Goal: Task Accomplishment & Management: Use online tool/utility

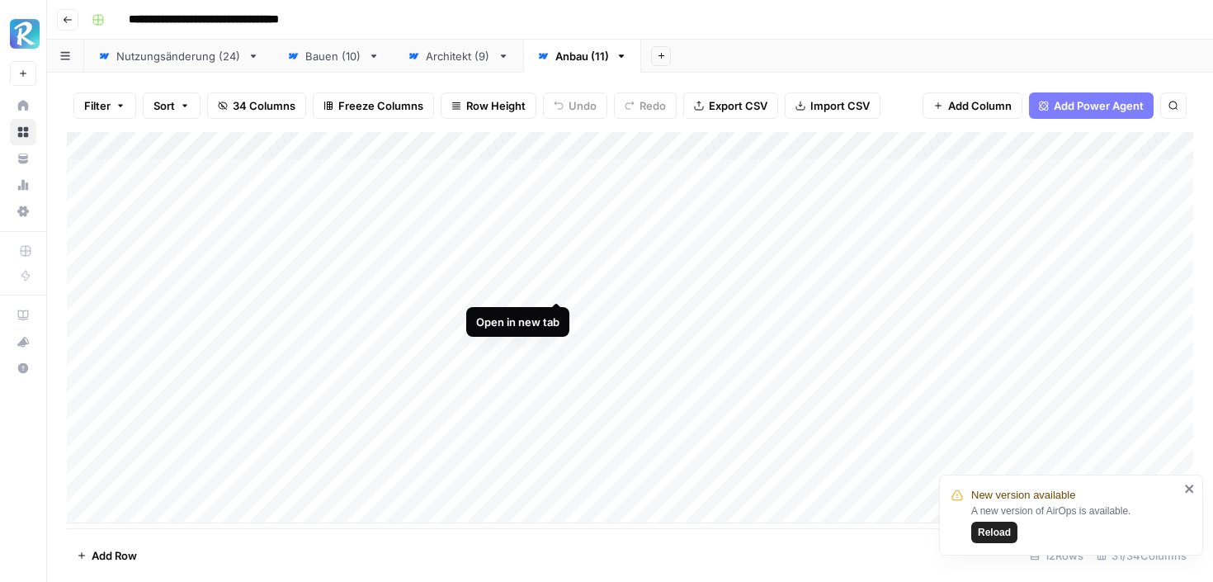
click at [557, 285] on div "Add Column" at bounding box center [630, 327] width 1126 height 391
click at [553, 311] on div "Add Column" at bounding box center [630, 327] width 1126 height 391
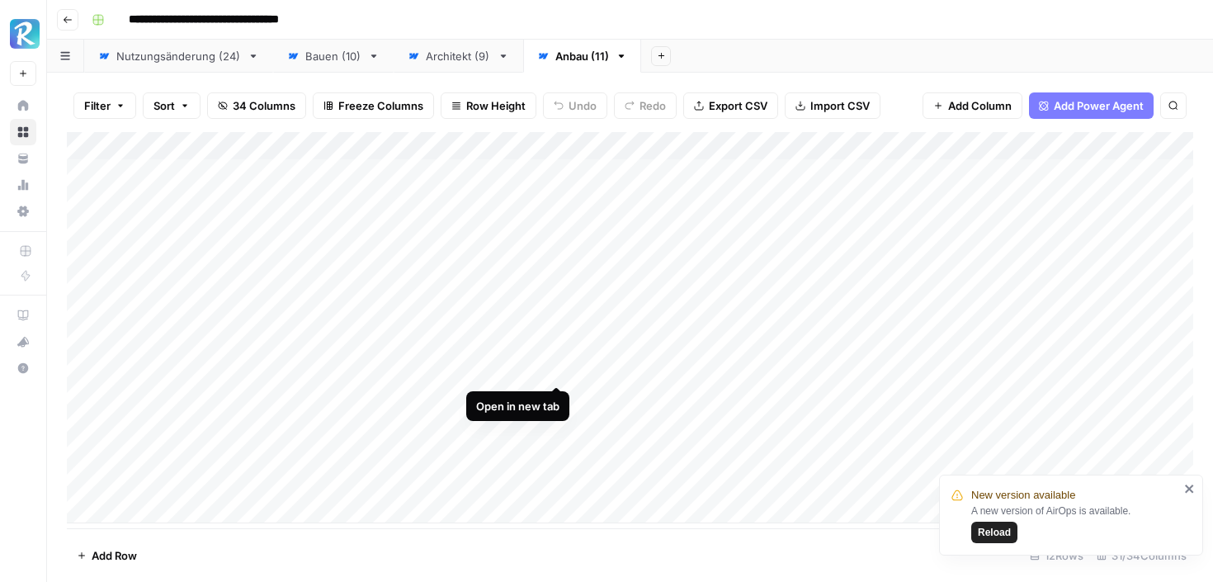
click at [555, 363] on div "Add Column" at bounding box center [630, 327] width 1126 height 391
click at [558, 422] on div "Add Column" at bounding box center [630, 327] width 1126 height 391
click at [552, 452] on div "Add Column" at bounding box center [630, 327] width 1126 height 391
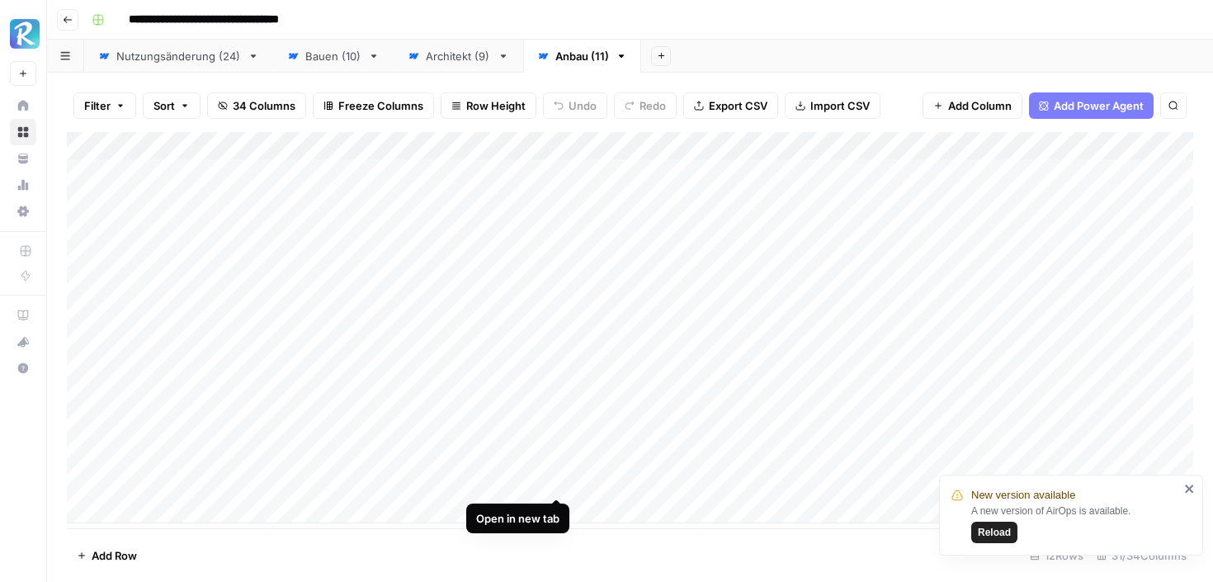
click at [556, 480] on div "Add Column" at bounding box center [630, 327] width 1126 height 391
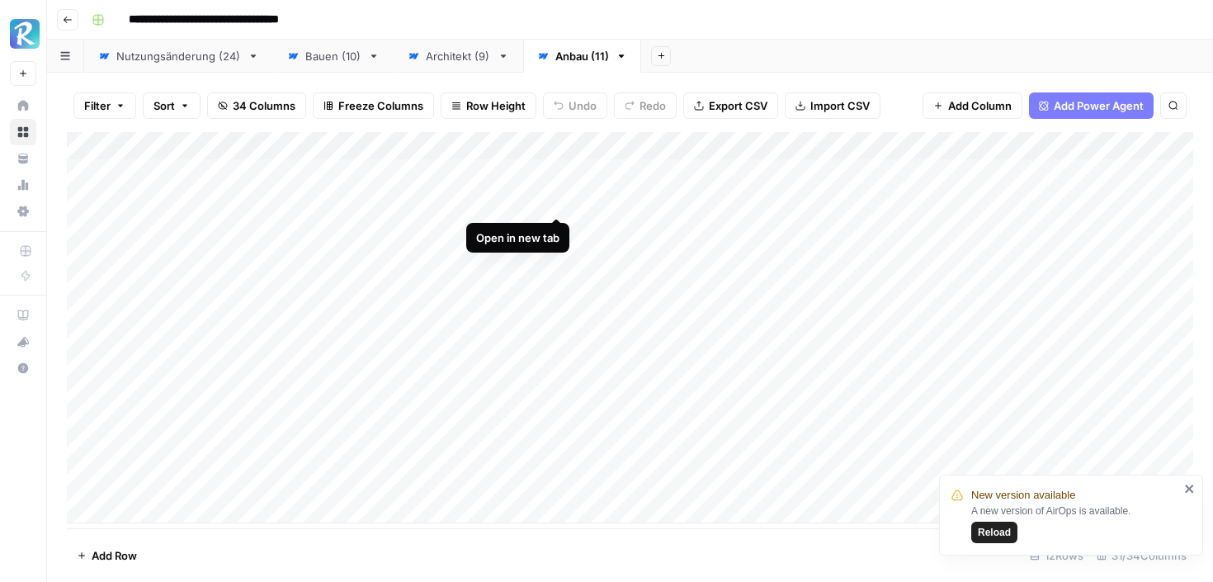
click at [558, 203] on div "Add Column" at bounding box center [630, 327] width 1126 height 391
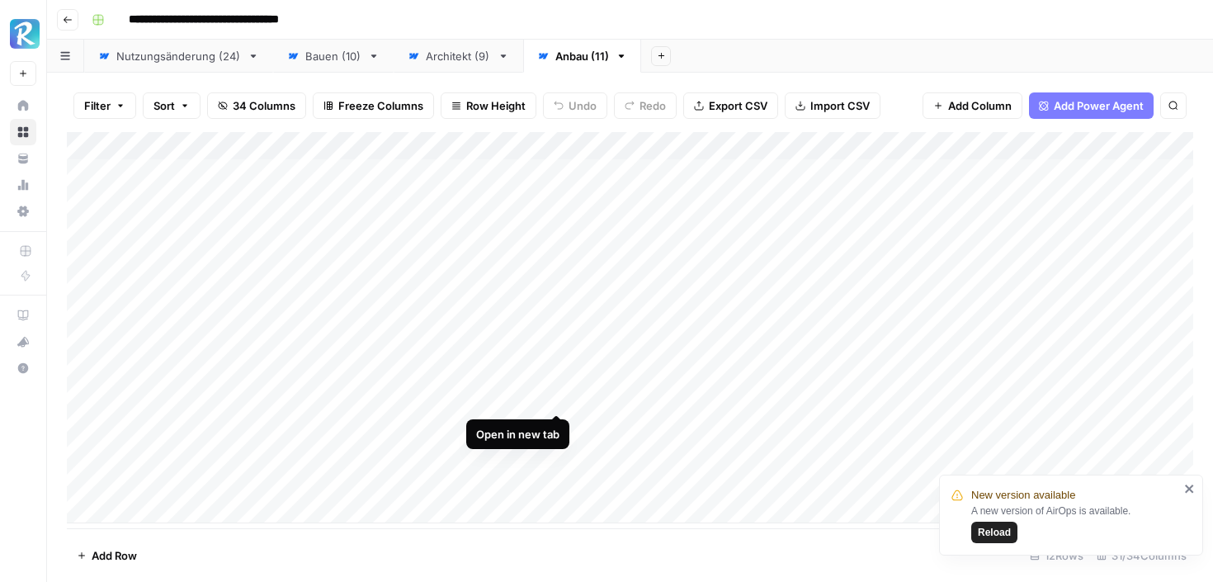
click at [555, 397] on div "Add Column" at bounding box center [630, 327] width 1126 height 391
click at [426, 50] on div "Architekt (9)" at bounding box center [458, 56] width 65 height 16
click at [1067, 146] on div "Add Column" at bounding box center [630, 229] width 1126 height 195
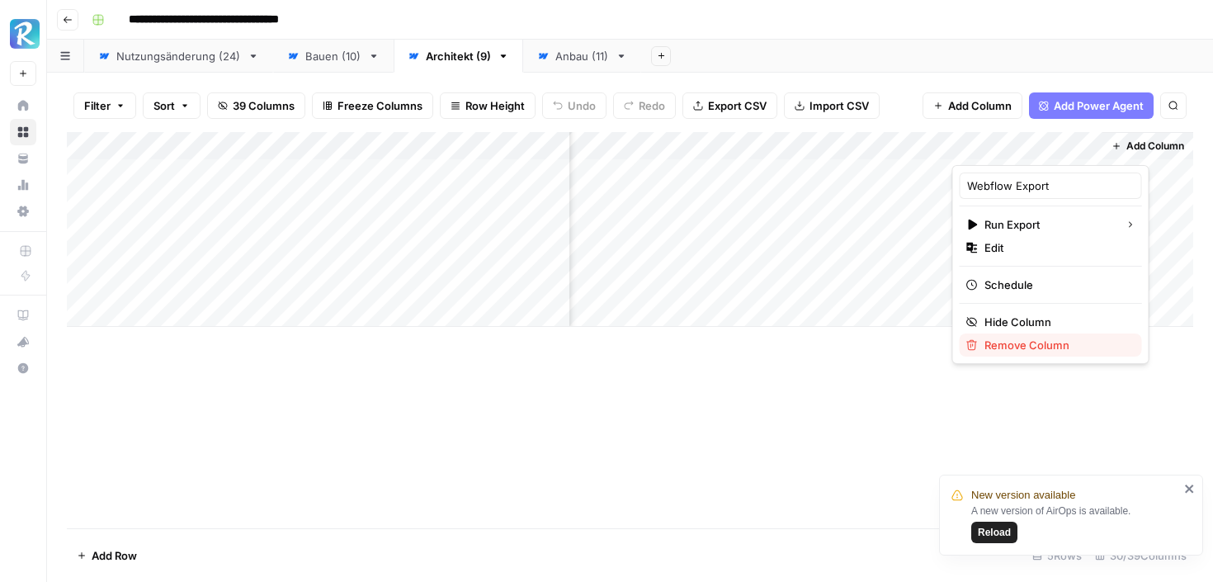
click at [978, 343] on div "Remove Column" at bounding box center [1050, 345] width 169 height 16
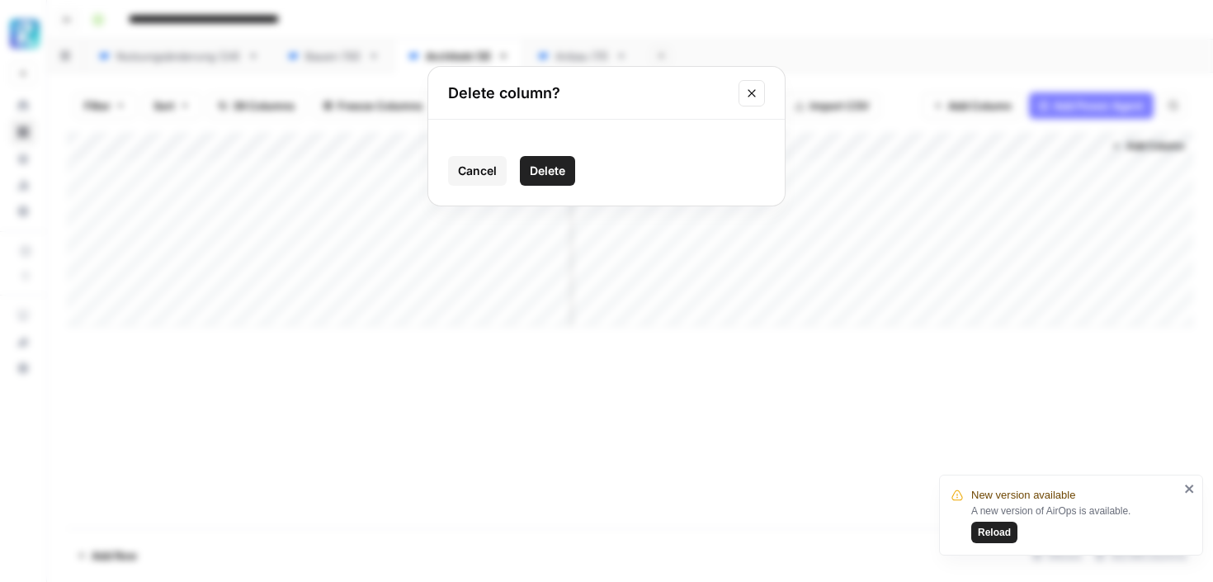
click at [545, 172] on span "Delete" at bounding box center [547, 170] width 35 height 16
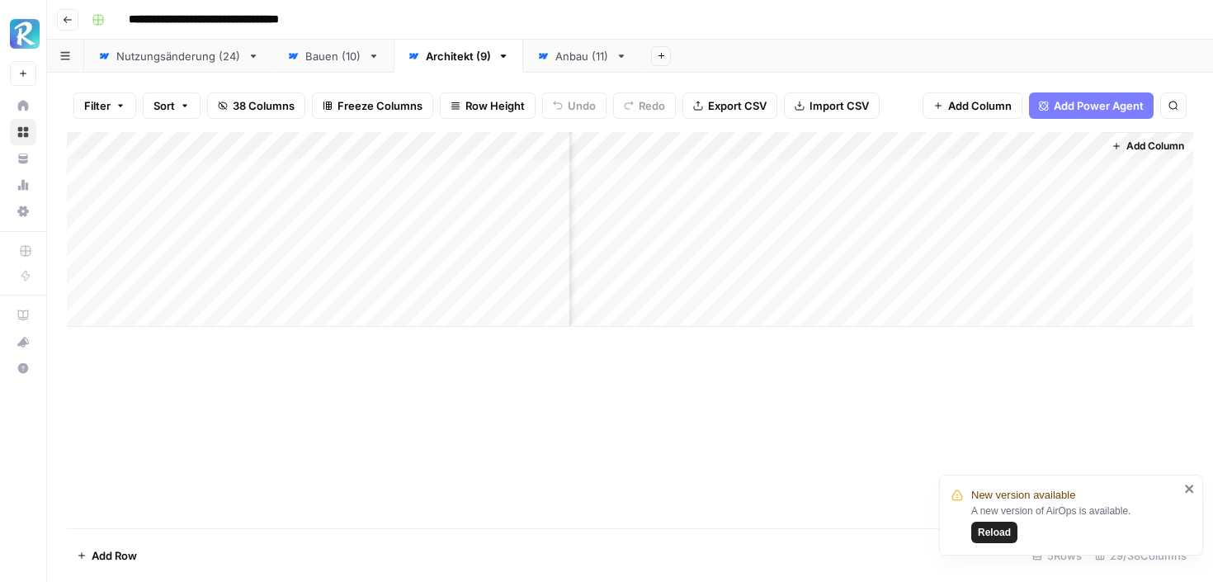
scroll to position [0, 3626]
click at [1133, 149] on span "Add Column" at bounding box center [1155, 146] width 58 height 15
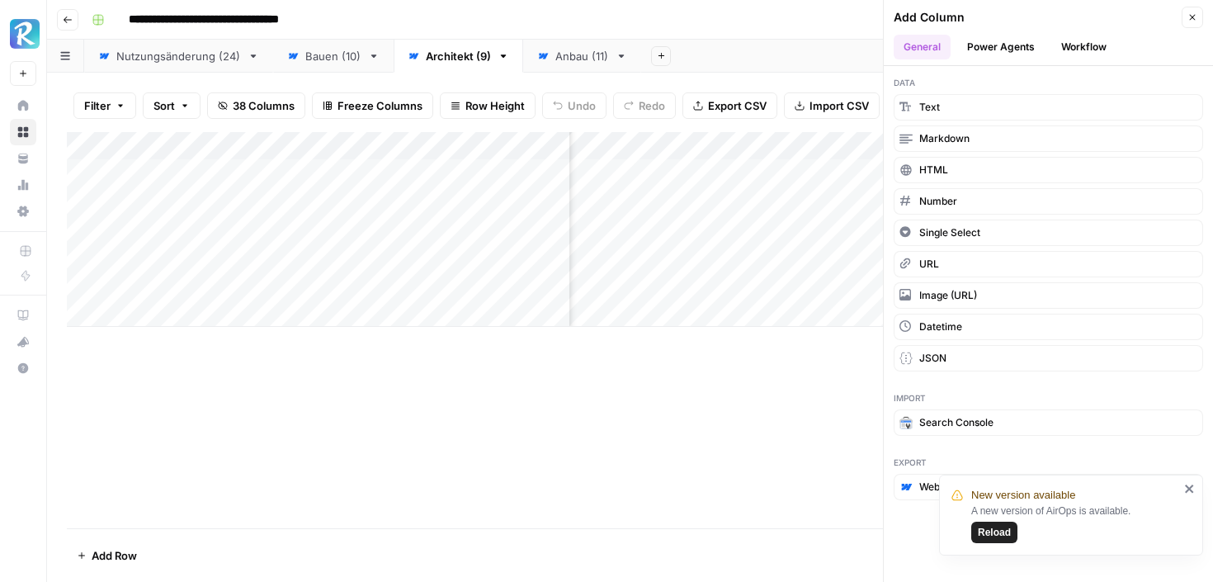
click at [920, 490] on span "Webflow" at bounding box center [939, 486] width 41 height 15
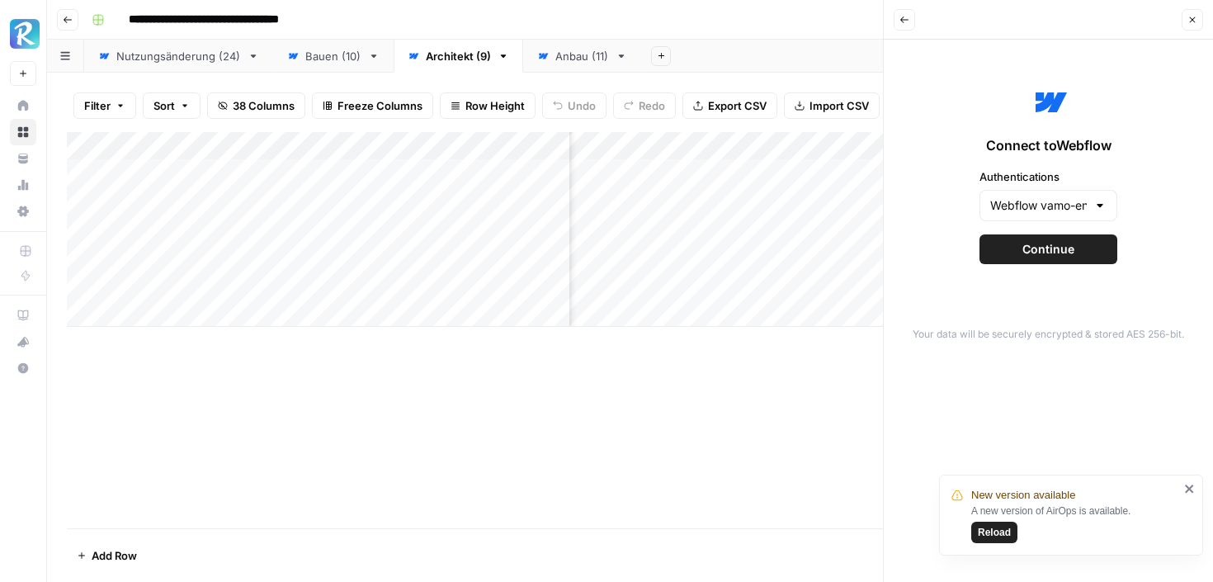
click at [1189, 485] on icon "close" at bounding box center [1190, 488] width 12 height 13
click at [1042, 201] on input "Webflow vamo-energy" at bounding box center [1038, 205] width 97 height 16
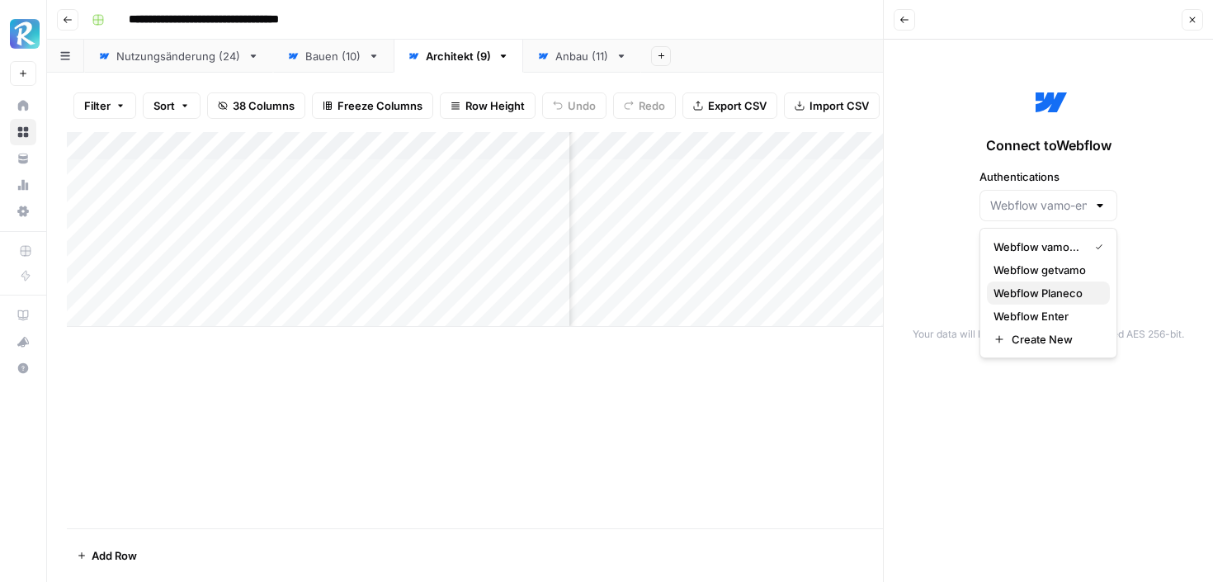
click at [1013, 289] on span "Webflow Planeco" at bounding box center [1044, 293] width 103 height 16
type input "Webflow Planeco"
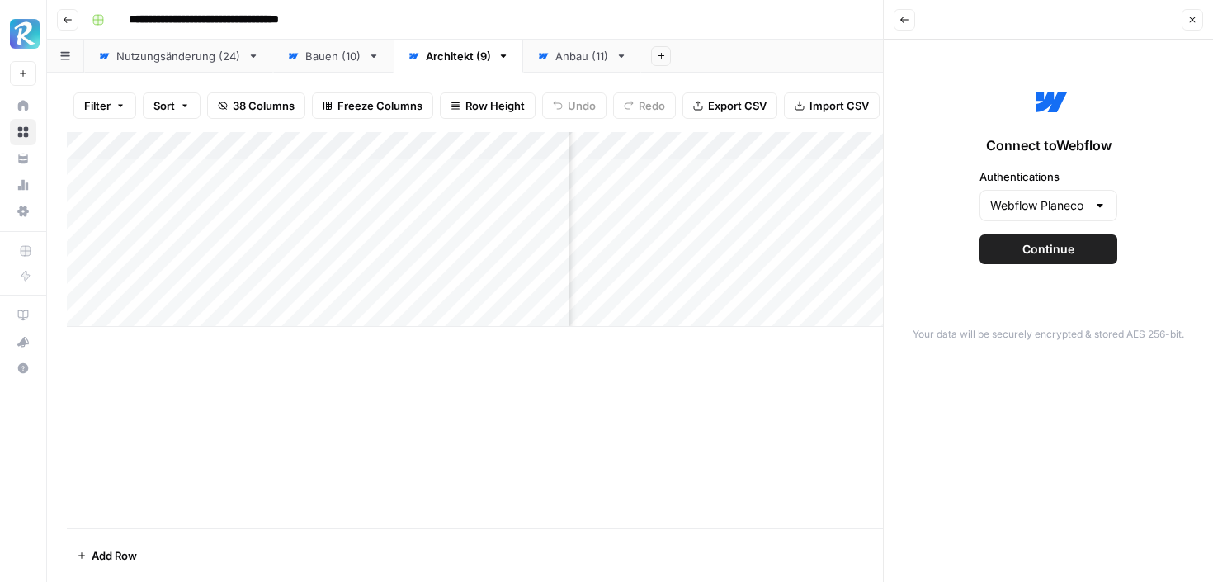
click at [1014, 247] on button "Continue" at bounding box center [1048, 249] width 138 height 30
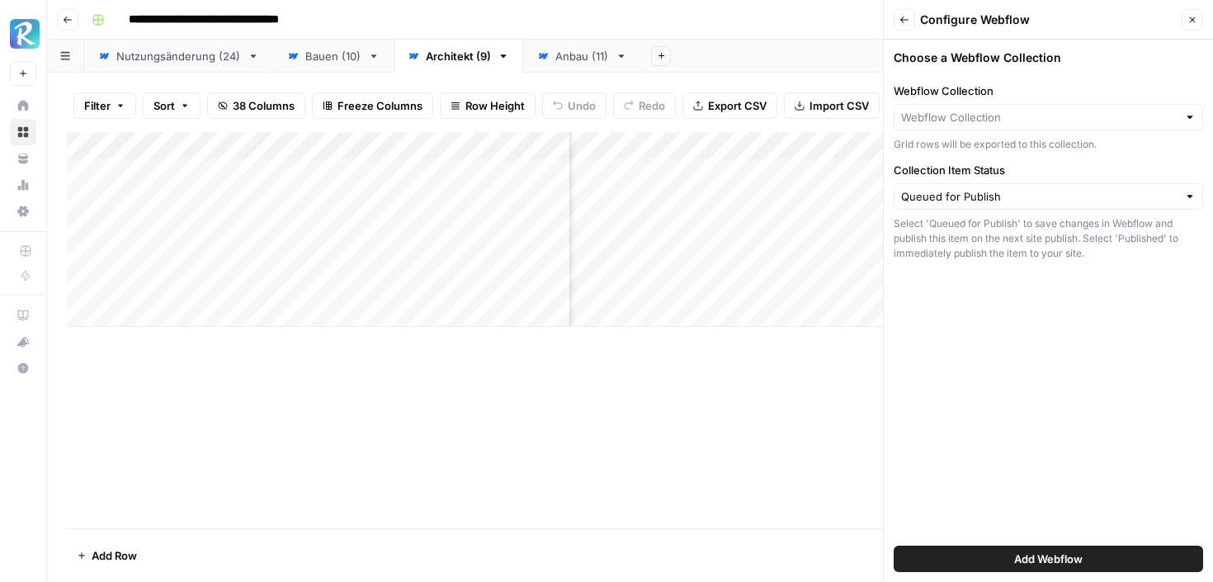
click at [1001, 125] on div at bounding box center [1047, 117] width 309 height 26
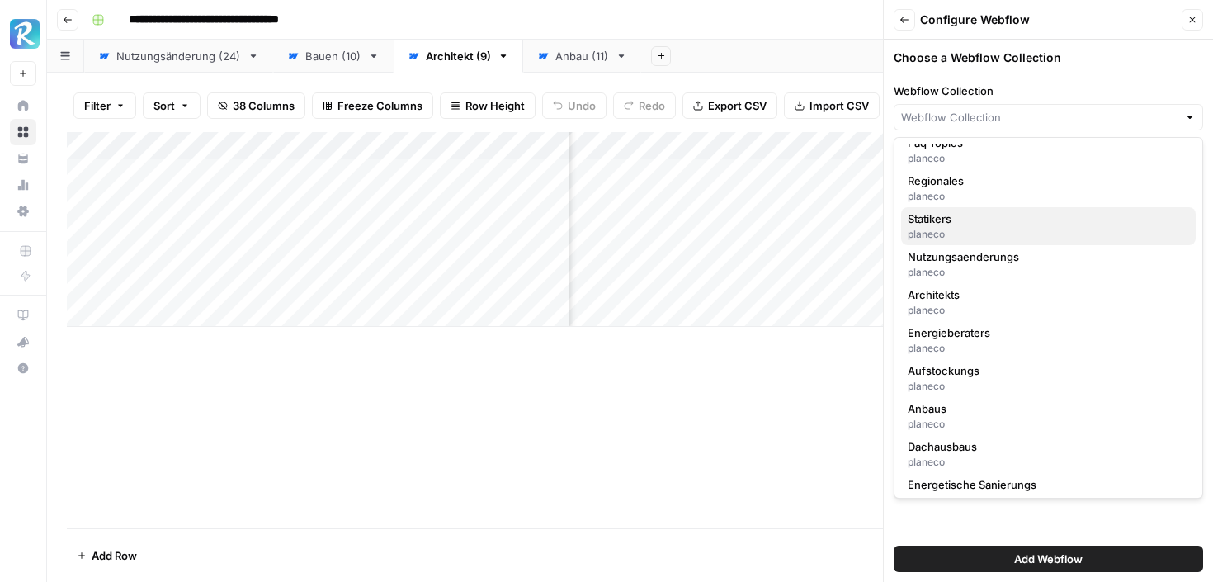
scroll to position [122, 0]
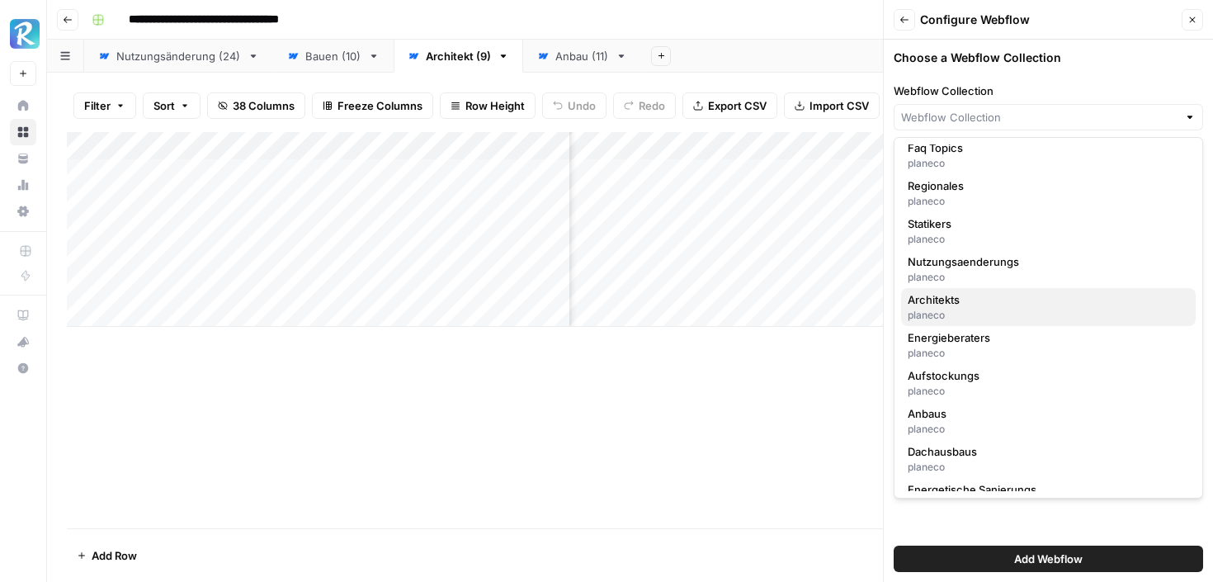
click at [952, 303] on span "Architekts" at bounding box center [1044, 299] width 275 height 16
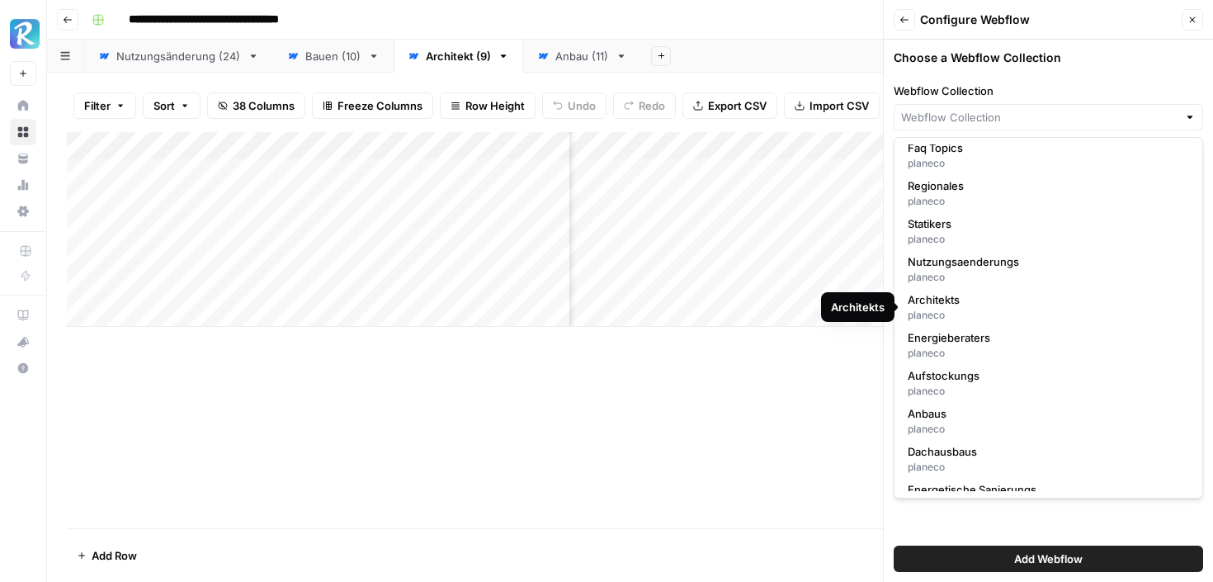
type input "Architekts"
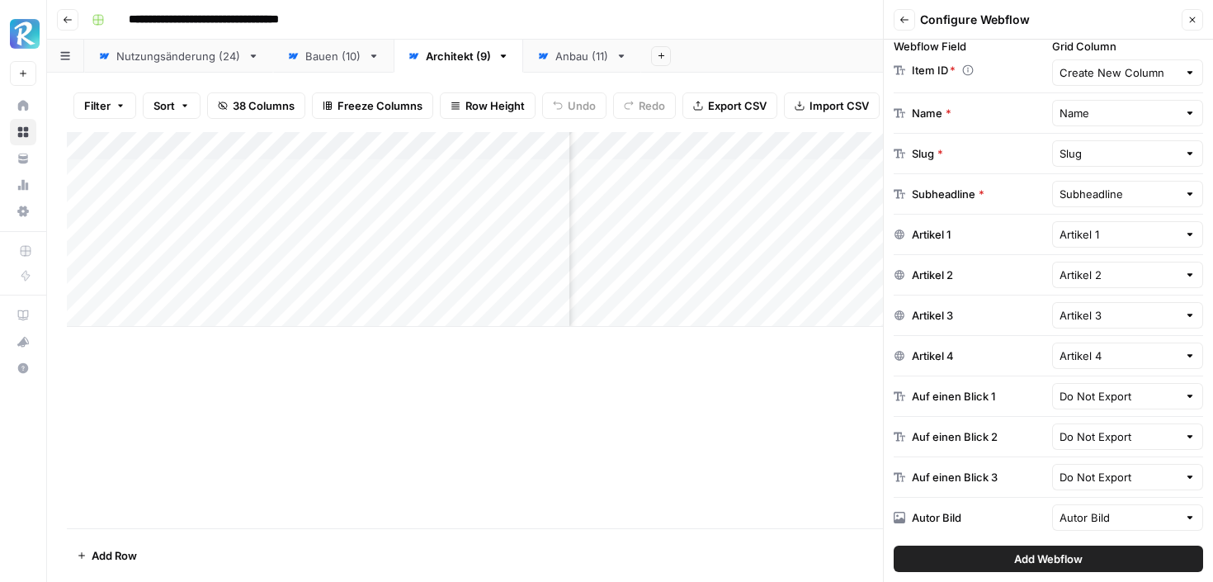
scroll to position [327, 0]
click at [1093, 229] on input "Artikel 1" at bounding box center [1118, 232] width 119 height 16
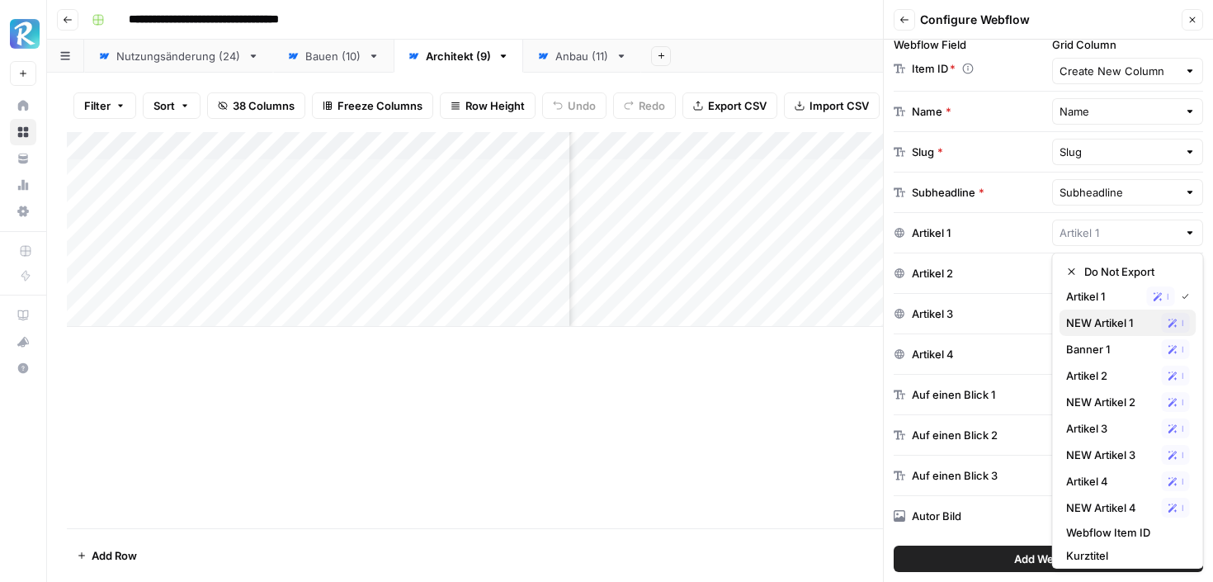
click at [1077, 322] on span "NEW Artikel 1" at bounding box center [1110, 322] width 89 height 16
type input "NEW Artikel 1"
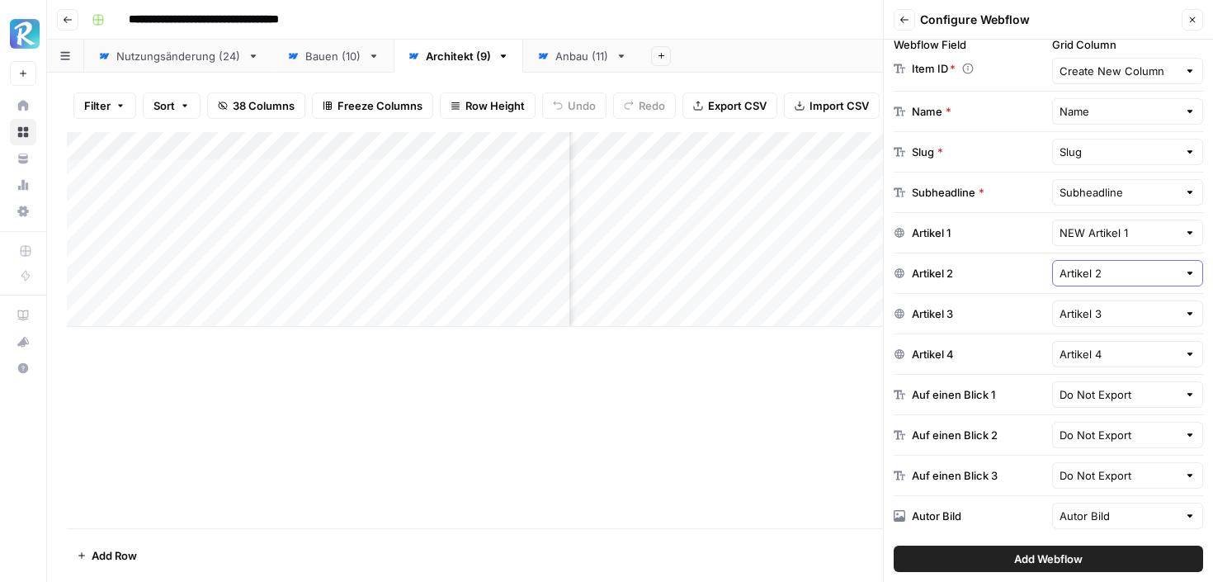
click at [1099, 277] on input "Artikel 2" at bounding box center [1118, 273] width 119 height 16
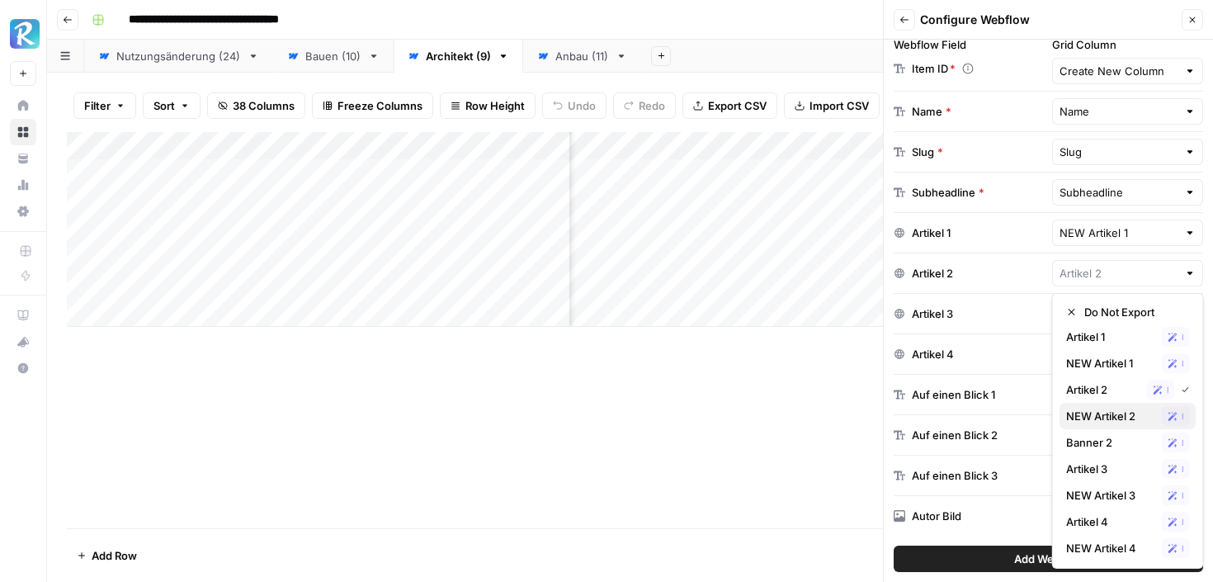
click at [1082, 411] on span "NEW Artikel 2" at bounding box center [1110, 415] width 89 height 16
type input "NEW Artikel 2"
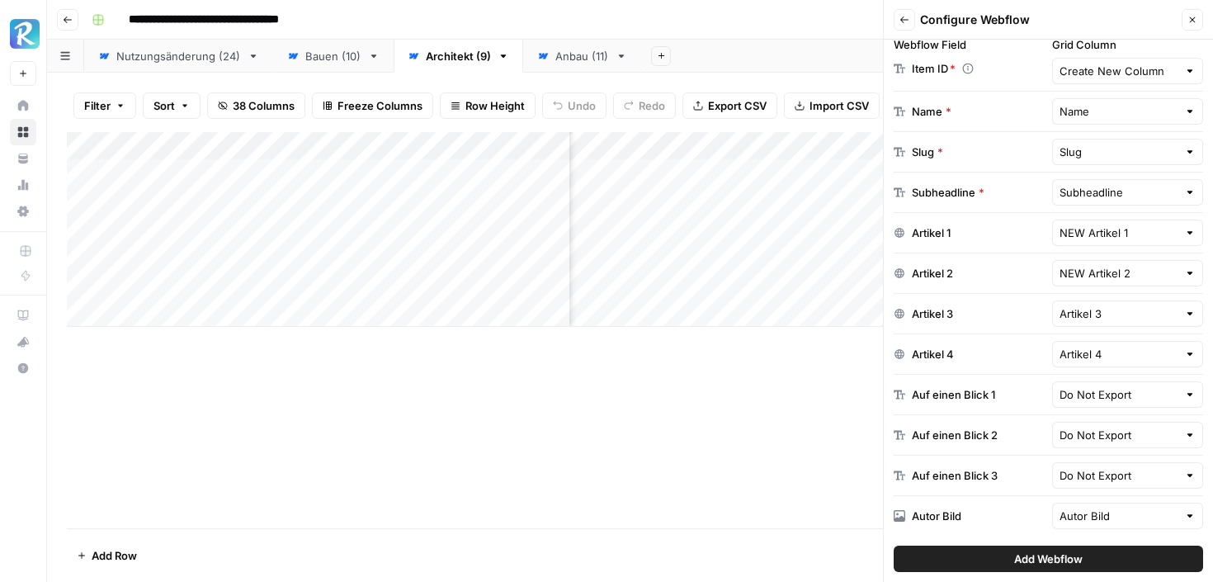
click at [1104, 323] on div "Artikel 3" at bounding box center [1128, 313] width 152 height 26
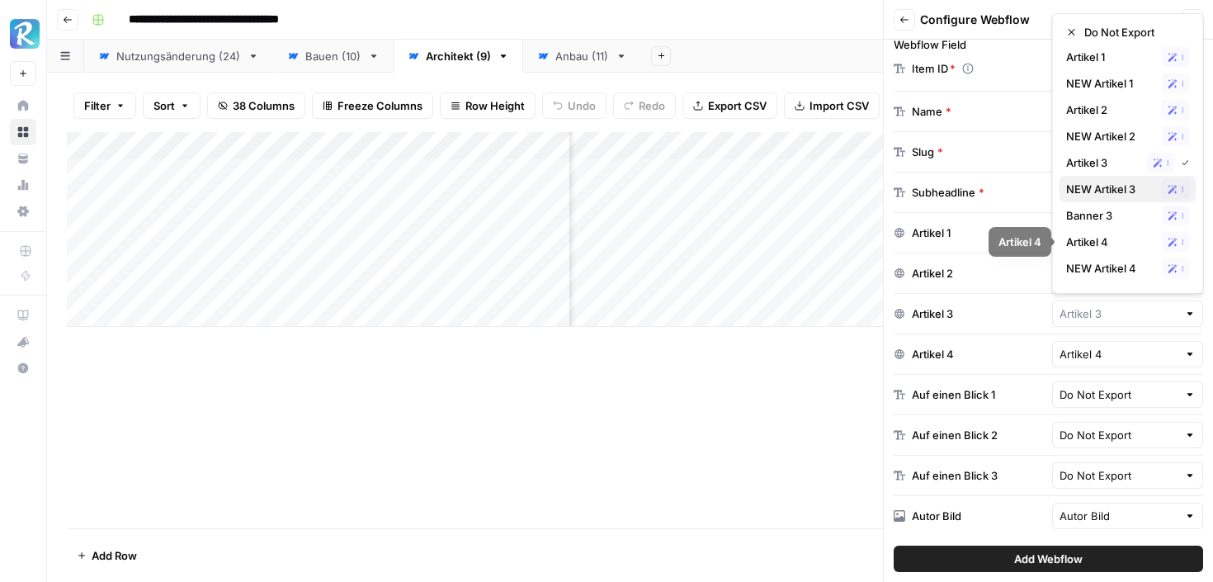
click at [1114, 189] on span "NEW Artikel 3" at bounding box center [1110, 189] width 89 height 16
type input "NEW Artikel 3"
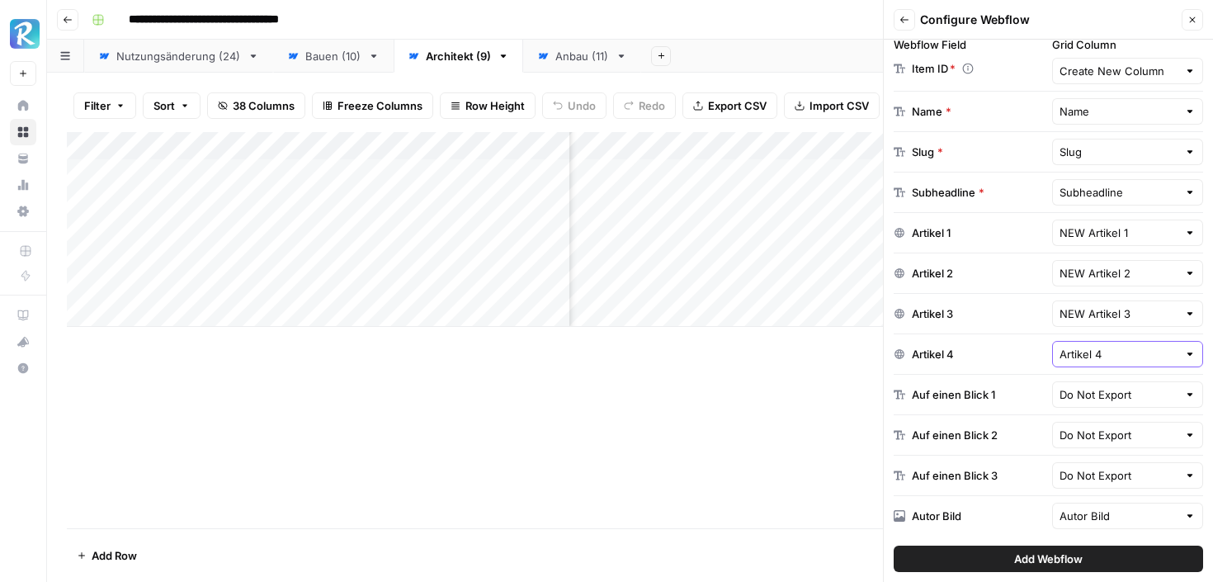
click at [1067, 358] on input "Artikel 4" at bounding box center [1118, 354] width 119 height 16
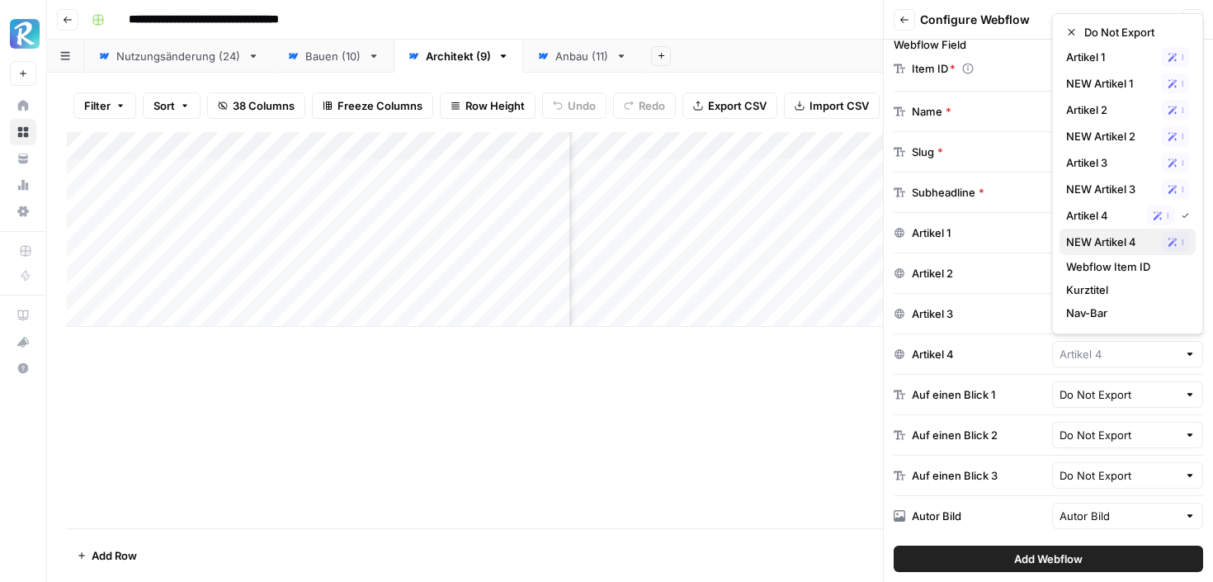
click at [1096, 232] on div "NEW Artikel 4 Possible Match" at bounding box center [1128, 242] width 124 height 20
type input "NEW Artikel 4"
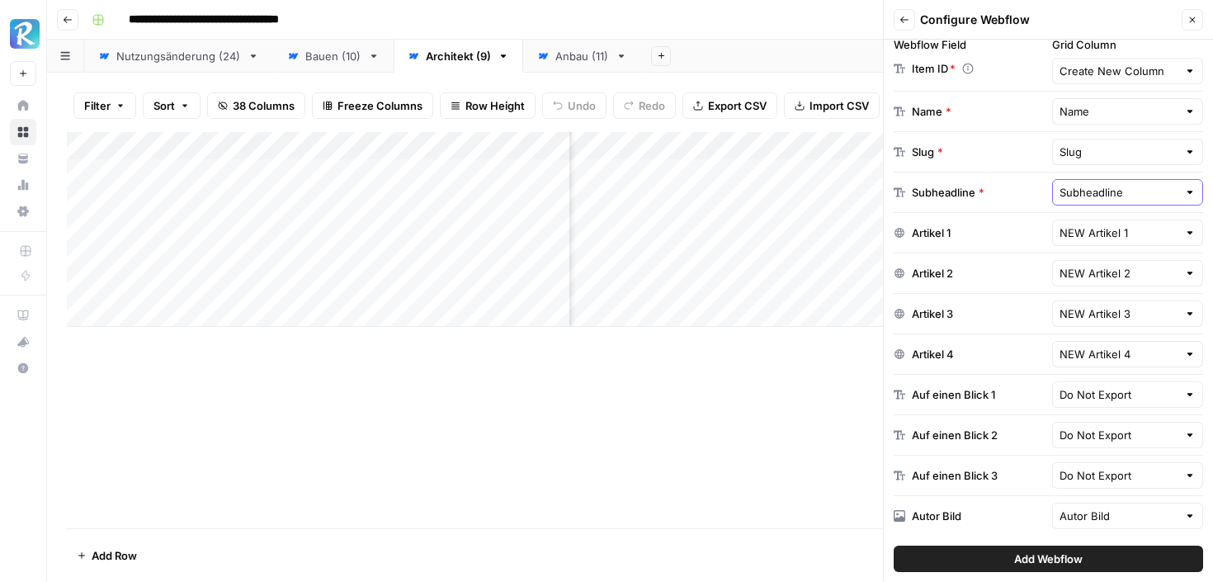
click at [1104, 195] on input "Subheadline" at bounding box center [1118, 192] width 119 height 16
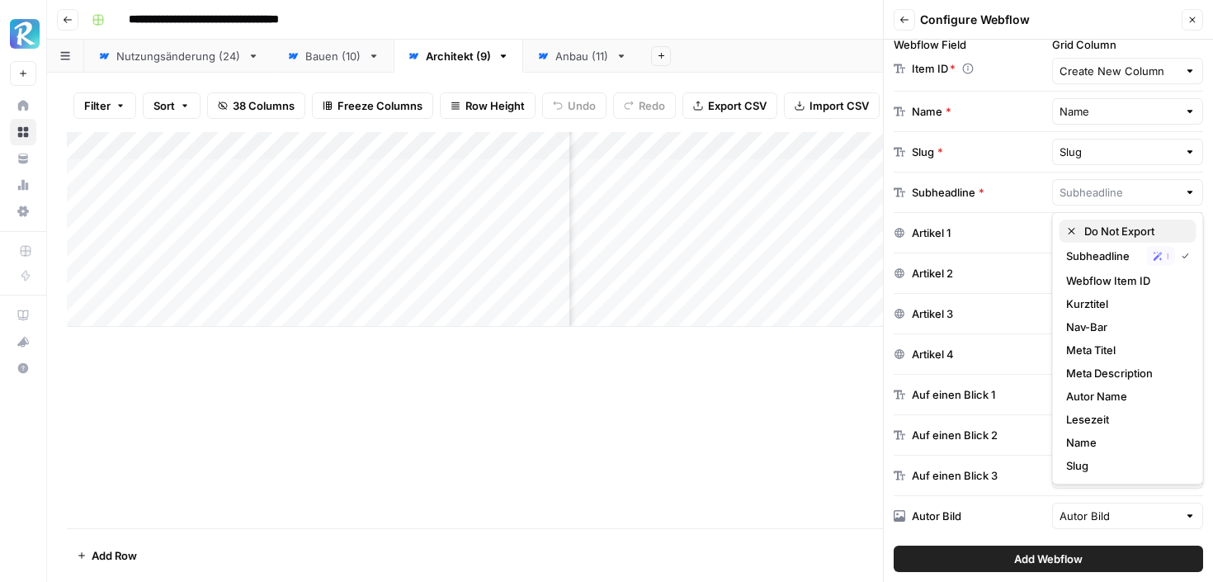
click at [1094, 228] on span "Do Not Export" at bounding box center [1133, 231] width 99 height 16
type input "Do Not Export"
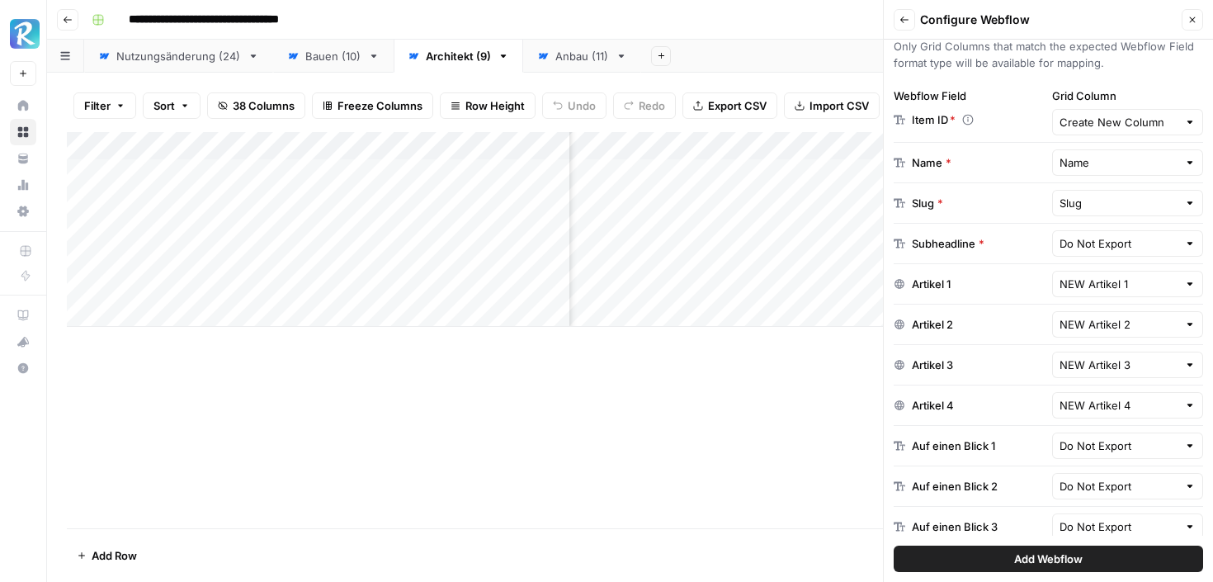
scroll to position [285, 0]
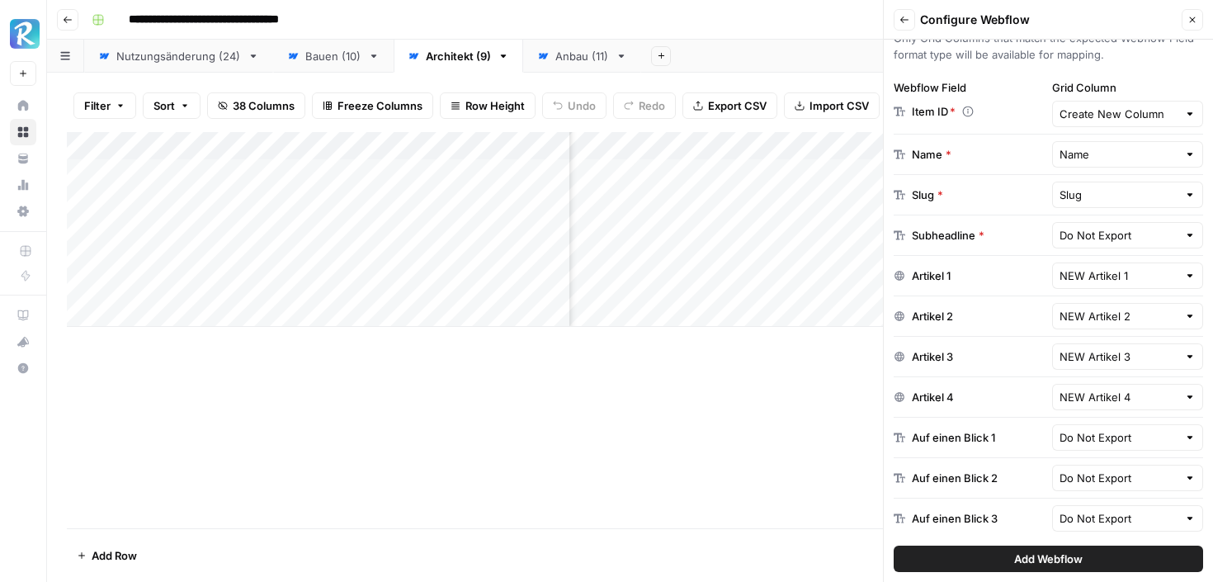
click at [1076, 226] on div "Do Not Export" at bounding box center [1128, 235] width 152 height 26
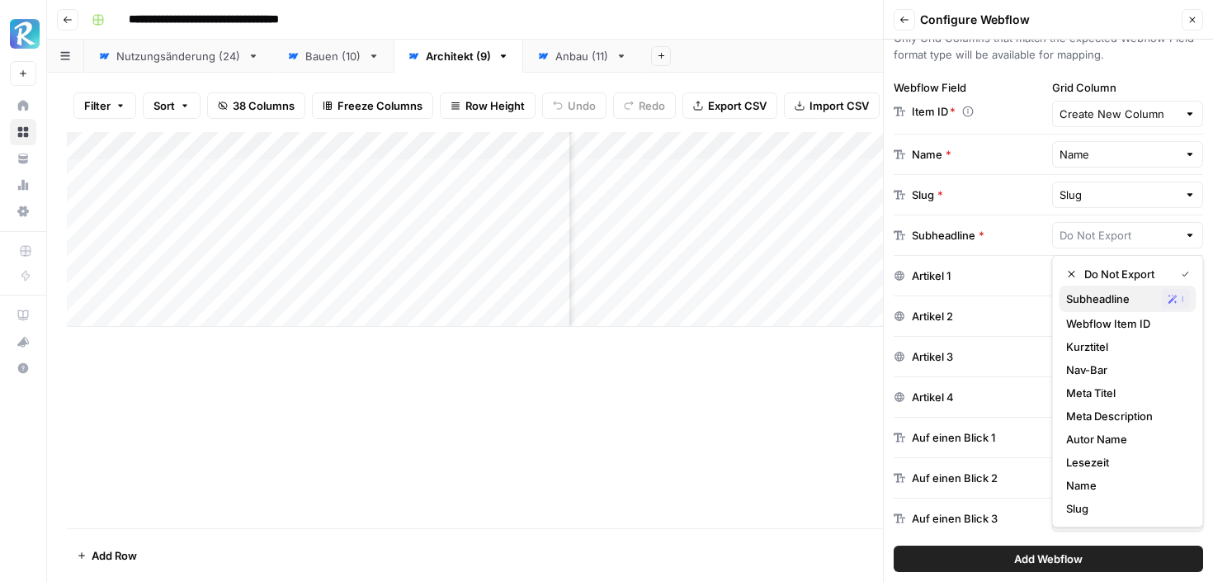
click at [1068, 294] on span "Subheadline" at bounding box center [1110, 298] width 89 height 16
type input "Subheadline"
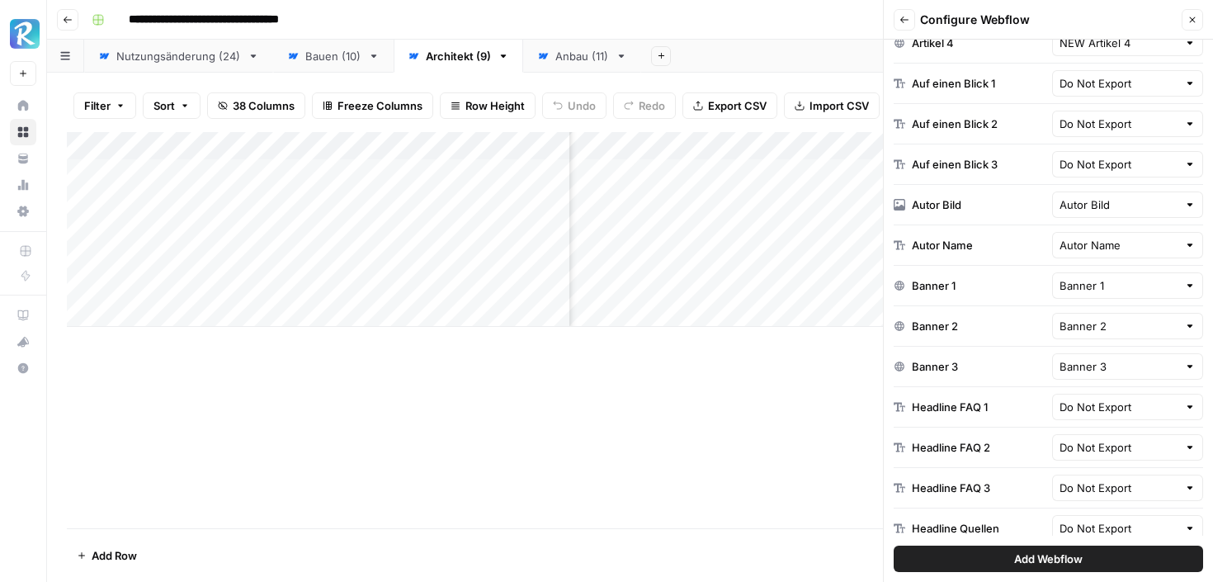
scroll to position [690, 0]
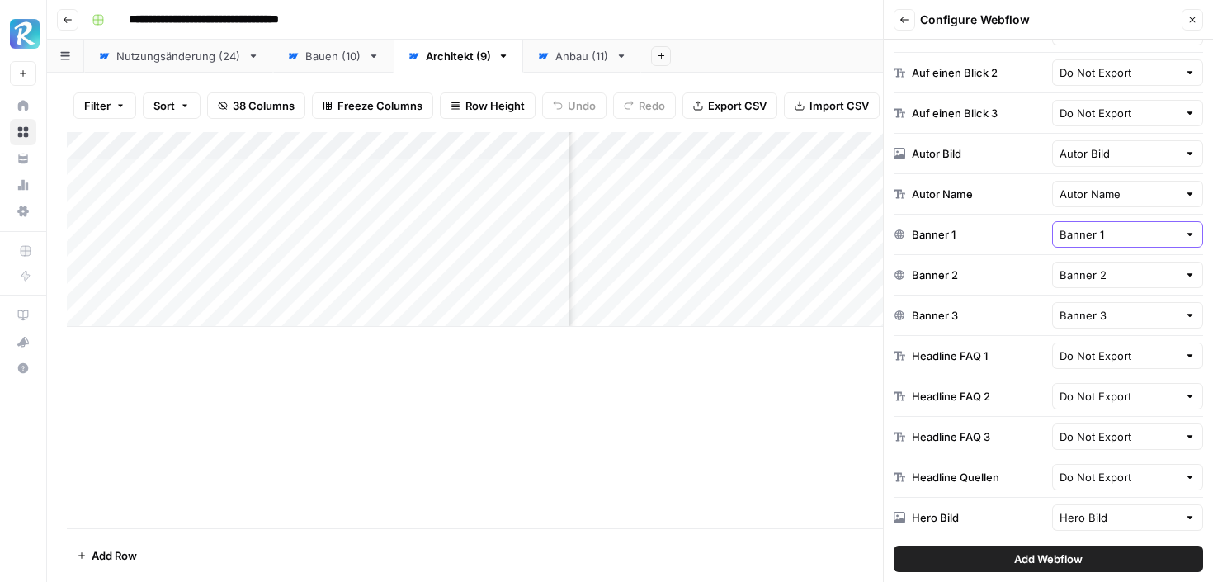
click at [1119, 234] on input "Banner 1" at bounding box center [1118, 234] width 119 height 16
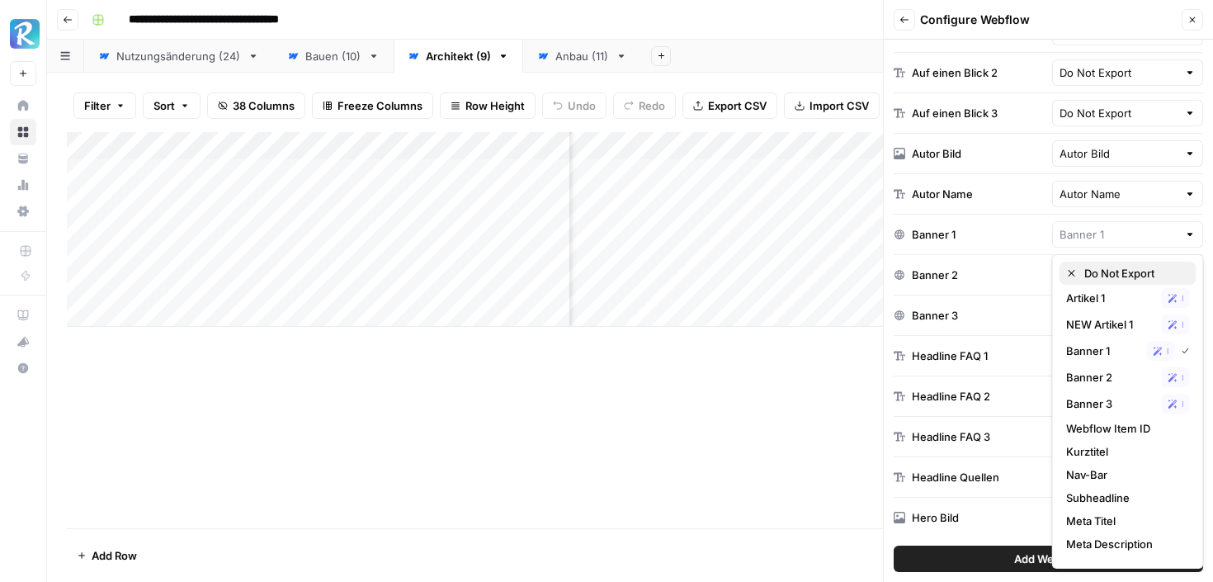
click at [1098, 261] on button "Do Not Export" at bounding box center [1127, 272] width 137 height 23
type input "Do Not Export"
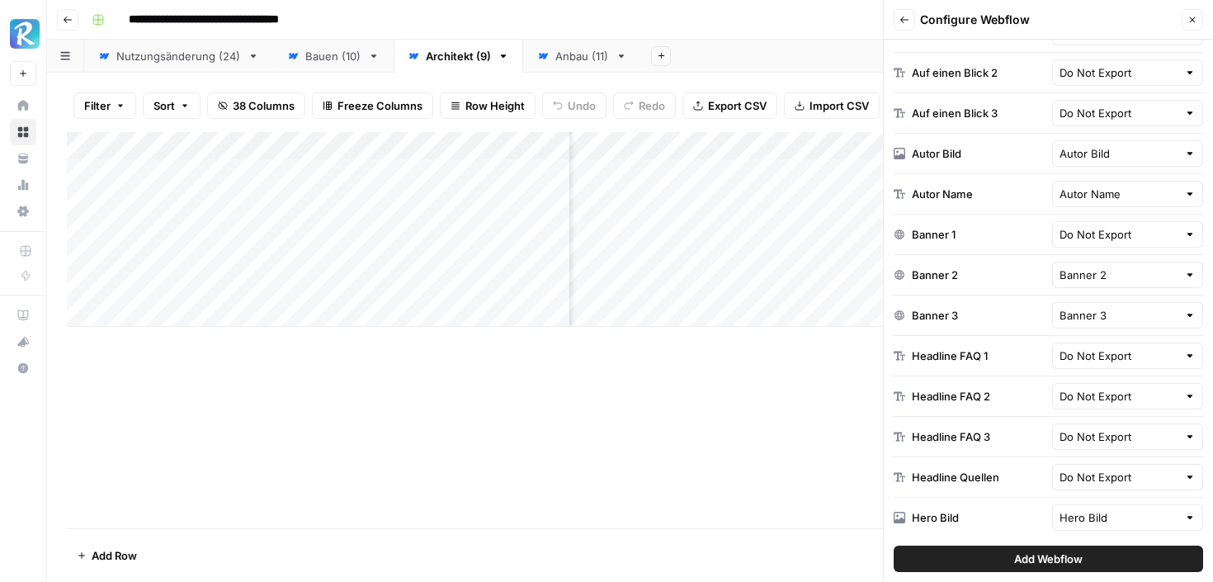
click at [1098, 261] on div "Banner 2" at bounding box center [1128, 274] width 152 height 26
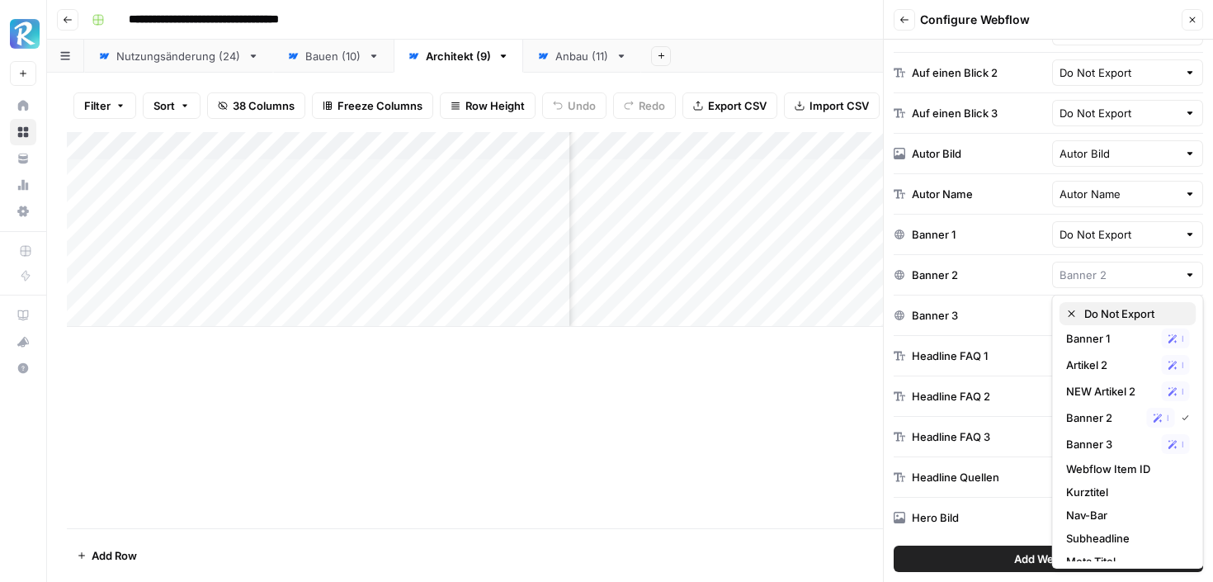
click at [1089, 312] on span "Do Not Export" at bounding box center [1133, 313] width 99 height 16
type input "Do Not Export"
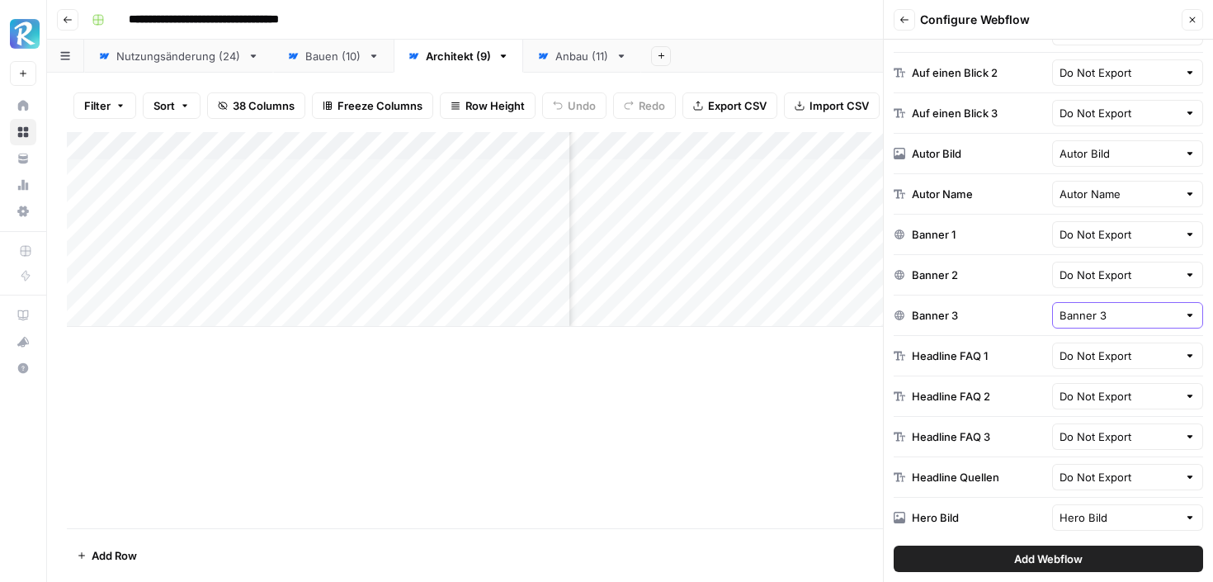
click at [1089, 312] on input "Banner 3" at bounding box center [1118, 315] width 119 height 16
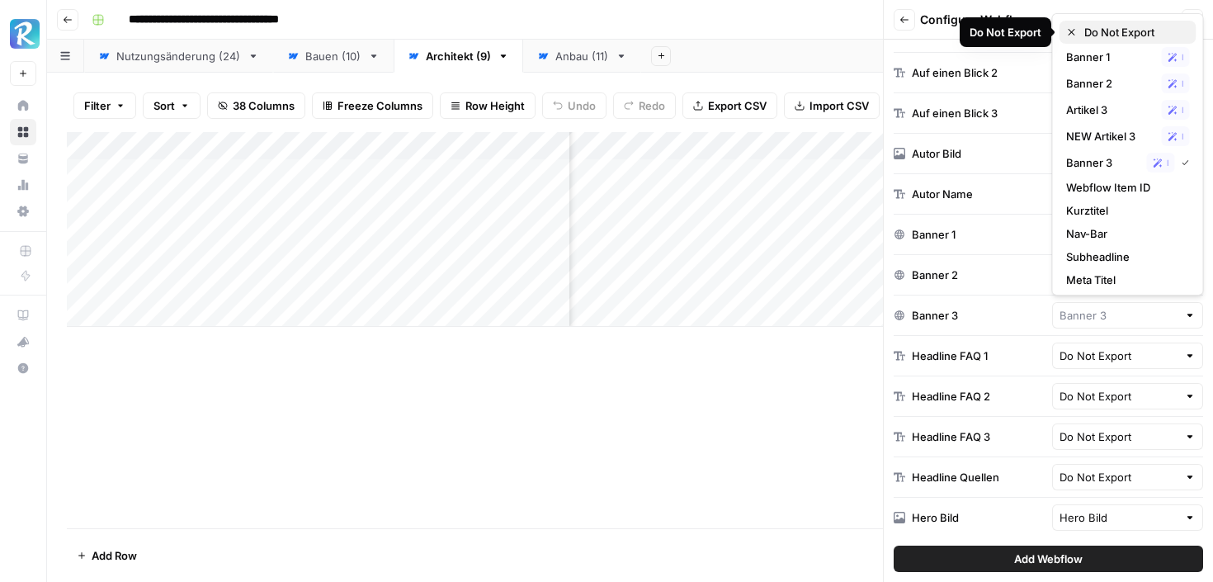
click at [1092, 24] on span "Do Not Export" at bounding box center [1133, 32] width 99 height 16
type input "Do Not Export"
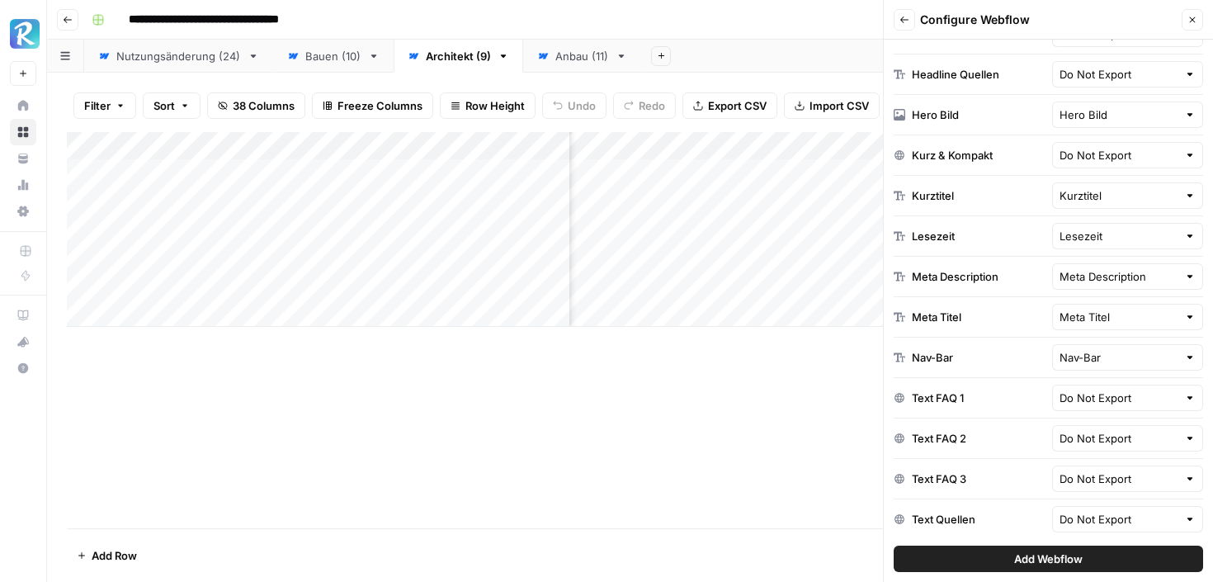
scroll to position [1099, 0]
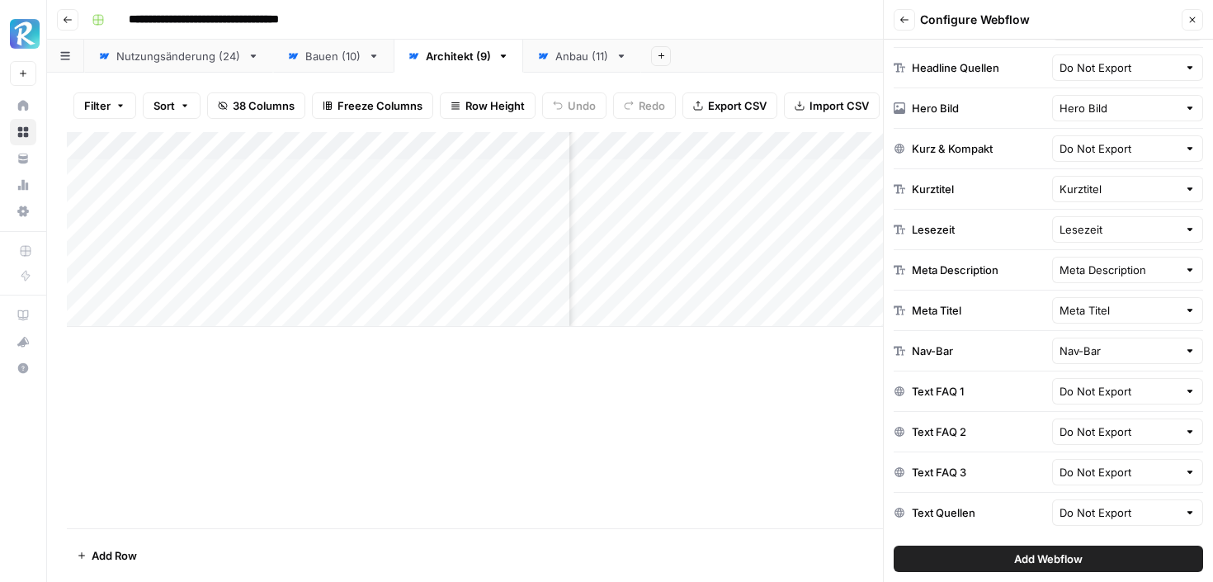
click at [1076, 333] on div "Nav-Bar Nav-Bar" at bounding box center [1047, 351] width 309 height 40
click at [1075, 349] on input "Nav-Bar" at bounding box center [1118, 350] width 119 height 16
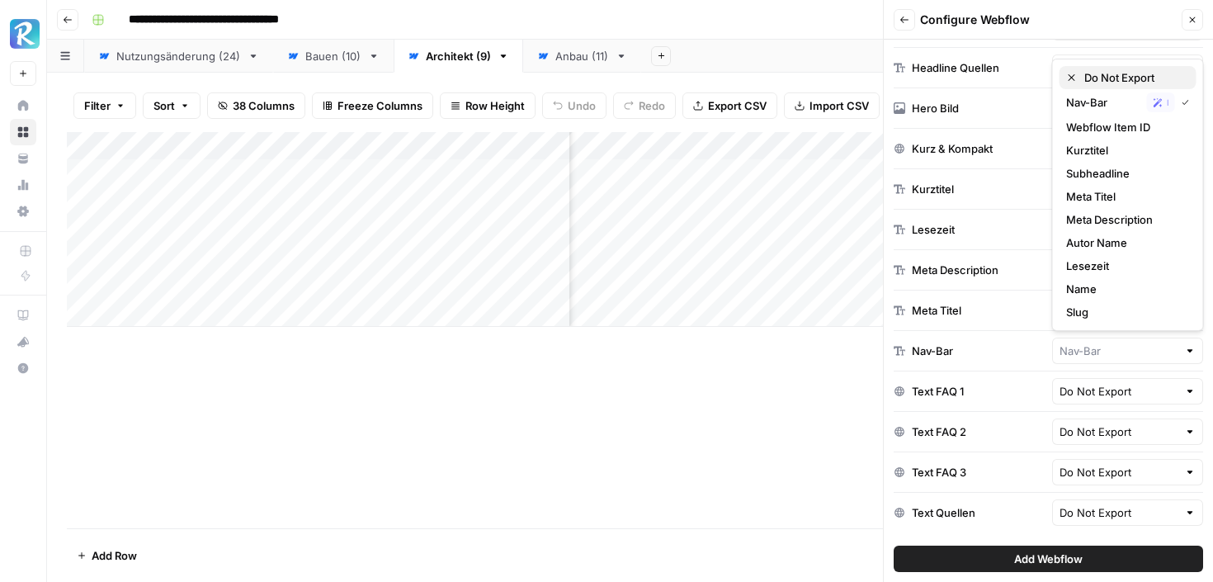
click at [1109, 76] on span "Do Not Export" at bounding box center [1133, 77] width 99 height 16
type input "Do Not Export"
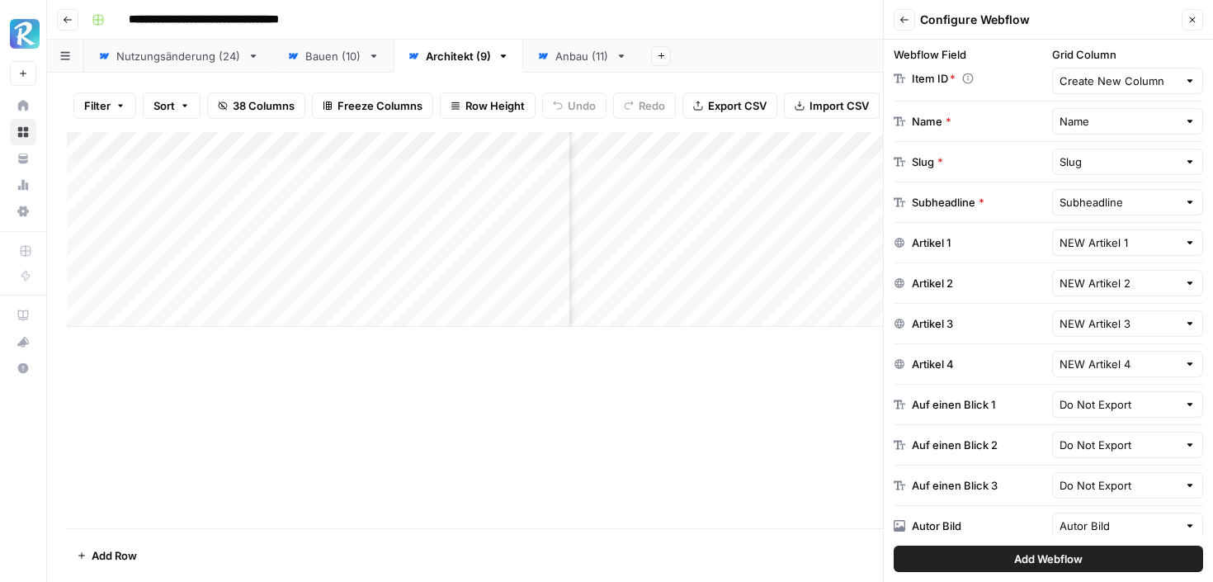
scroll to position [0, 0]
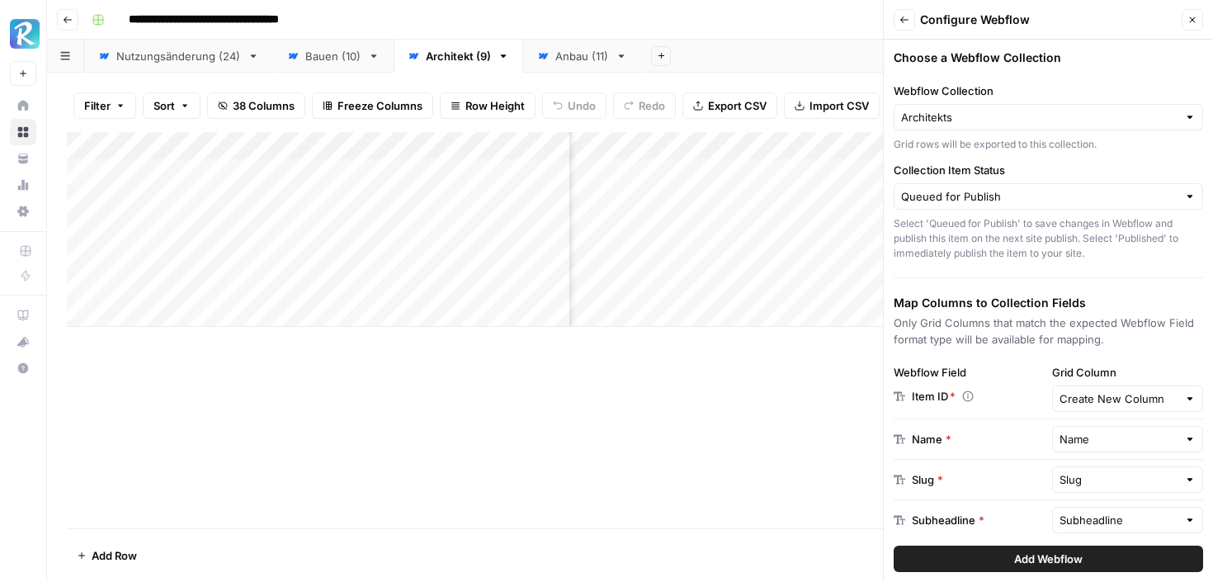
click at [993, 555] on button "Add Webflow" at bounding box center [1047, 558] width 309 height 26
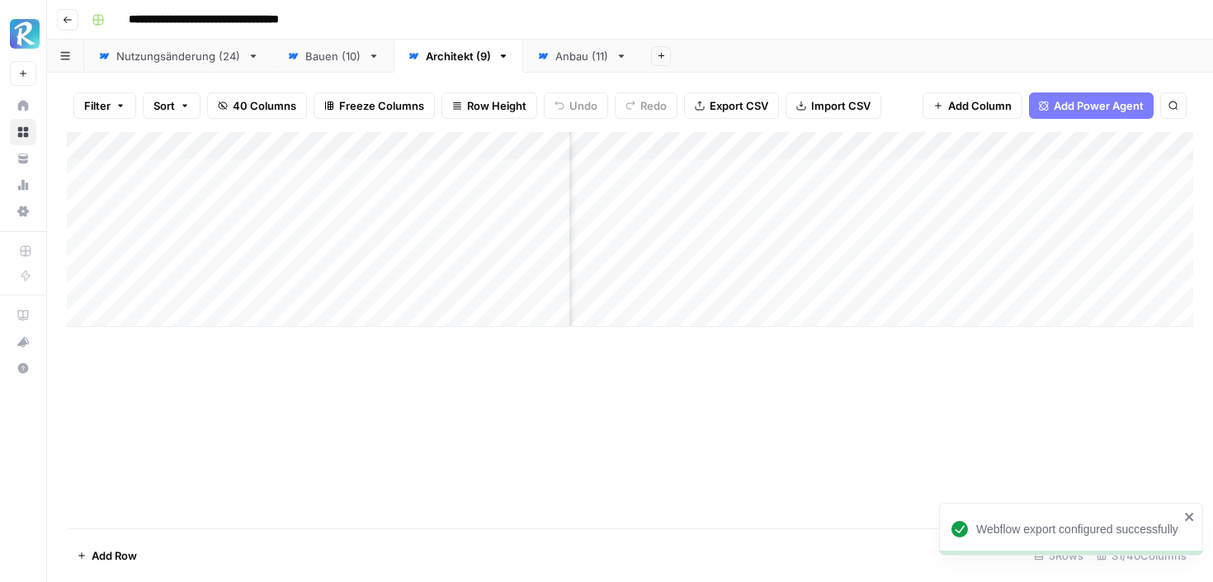
scroll to position [0, 3737]
click at [1124, 146] on div "Add Column" at bounding box center [630, 229] width 1126 height 195
click at [1109, 189] on span "All Rows" at bounding box center [1141, 184] width 104 height 16
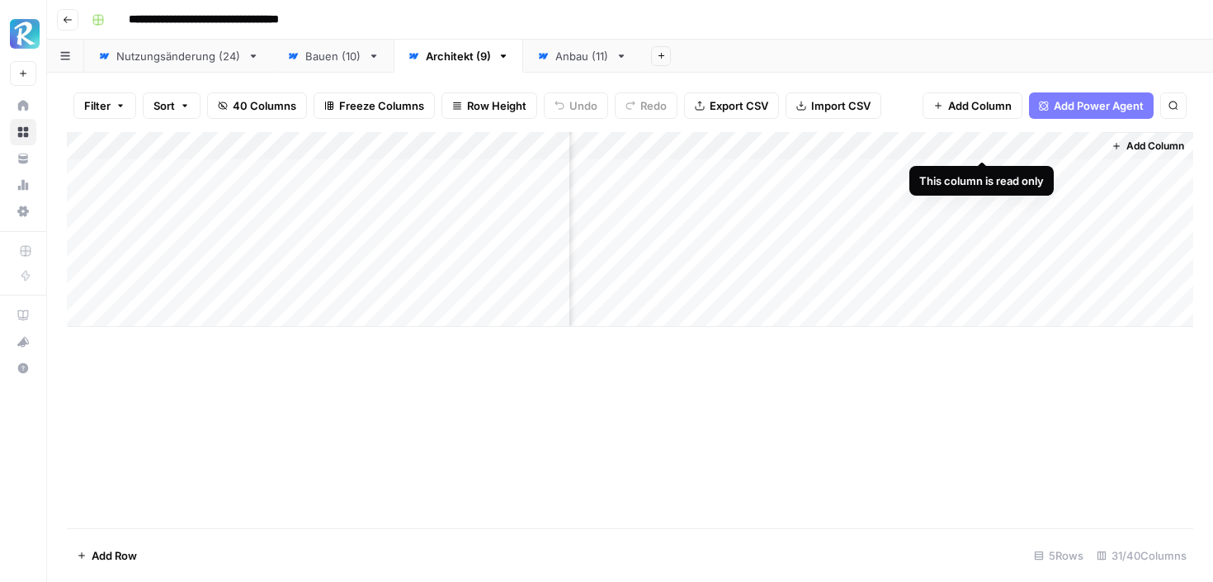
click at [1025, 145] on div "Add Column" at bounding box center [630, 229] width 1126 height 195
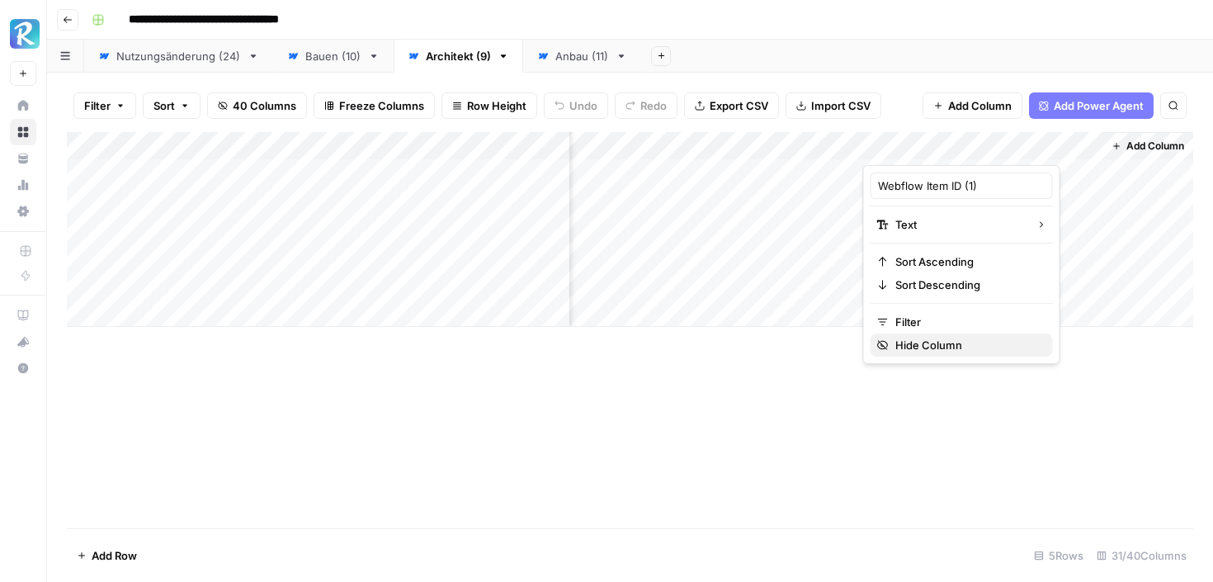
click at [907, 339] on span "Hide Column" at bounding box center [967, 345] width 144 height 16
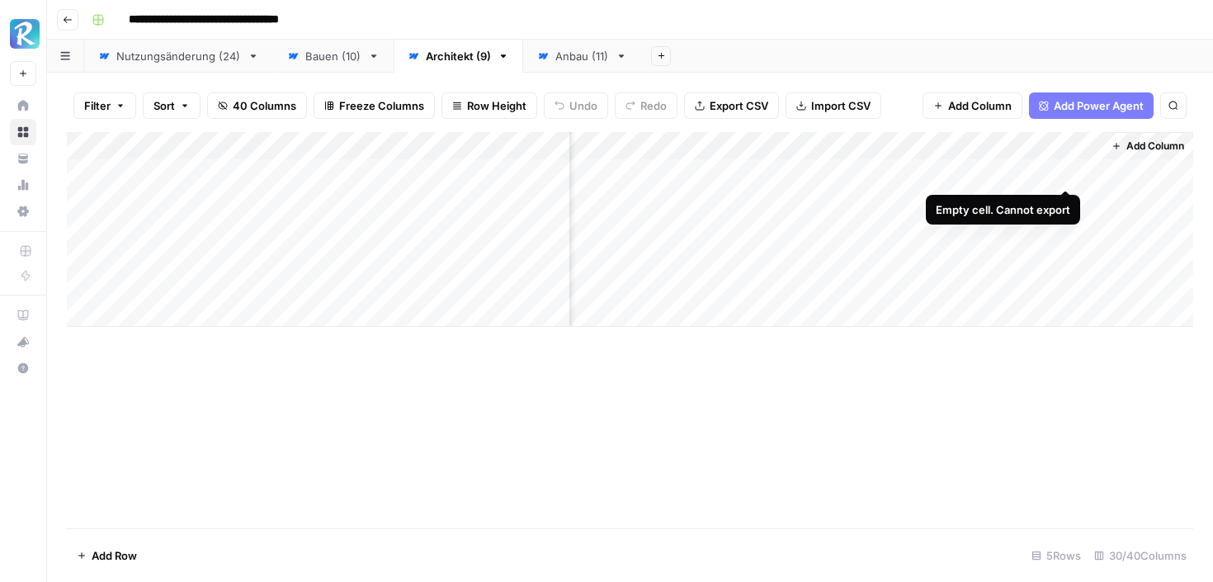
click at [1067, 173] on div "Add Column" at bounding box center [630, 229] width 1126 height 195
click at [1030, 167] on div "Add Column" at bounding box center [630, 229] width 1126 height 195
click at [1085, 174] on div "Add Column" at bounding box center [630, 229] width 1126 height 195
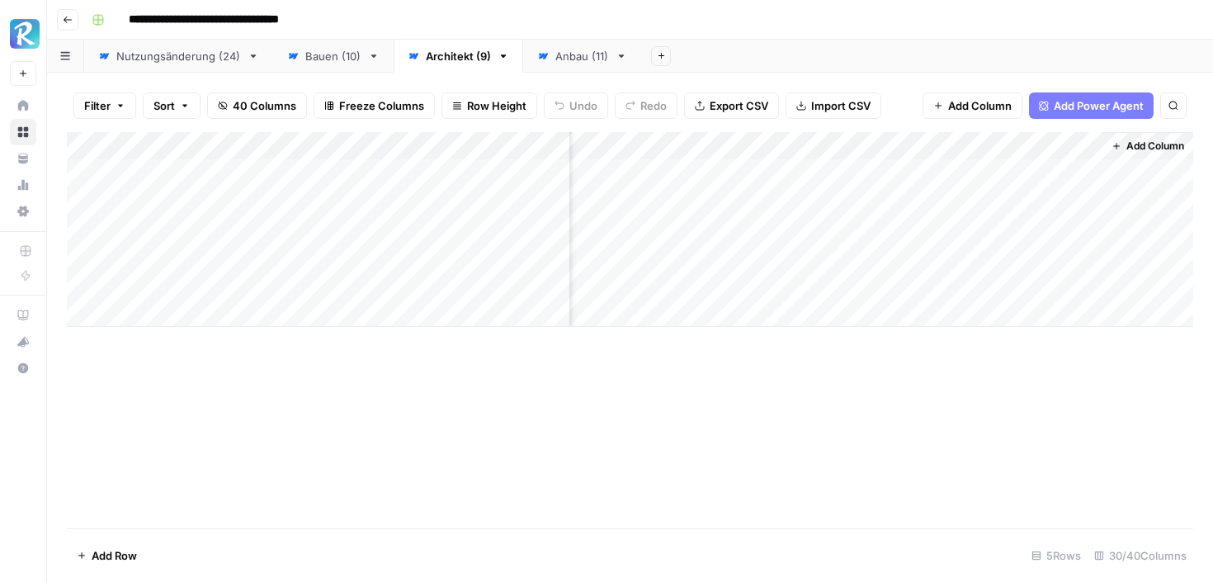
click at [1034, 174] on div "Add Column" at bounding box center [630, 229] width 1126 height 195
click at [944, 171] on div "Add Column" at bounding box center [630, 229] width 1126 height 195
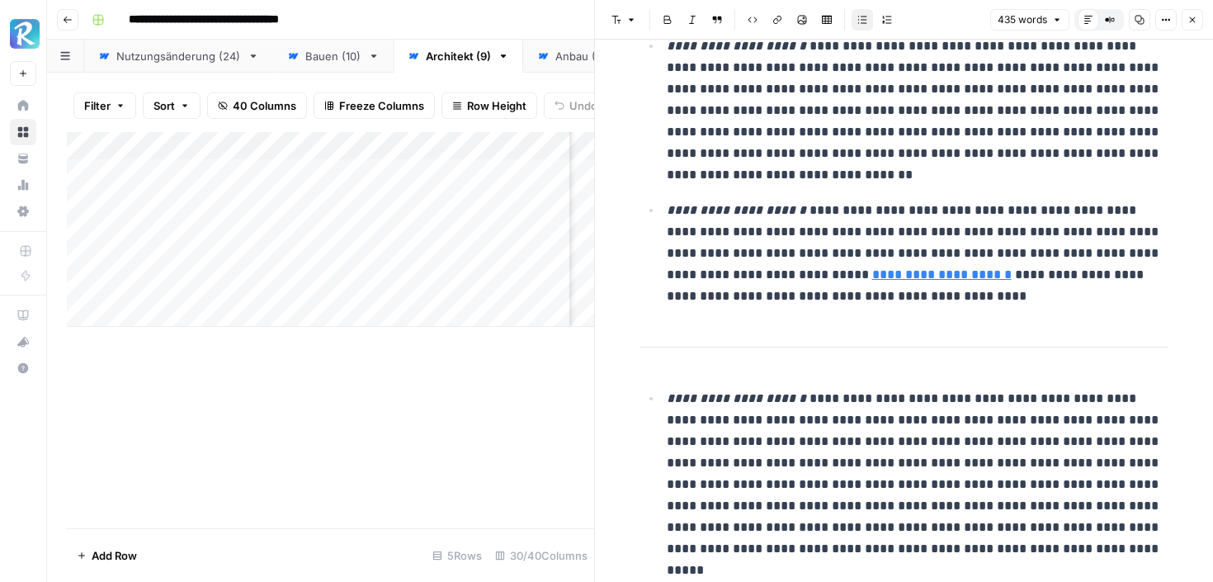
scroll to position [725, 0]
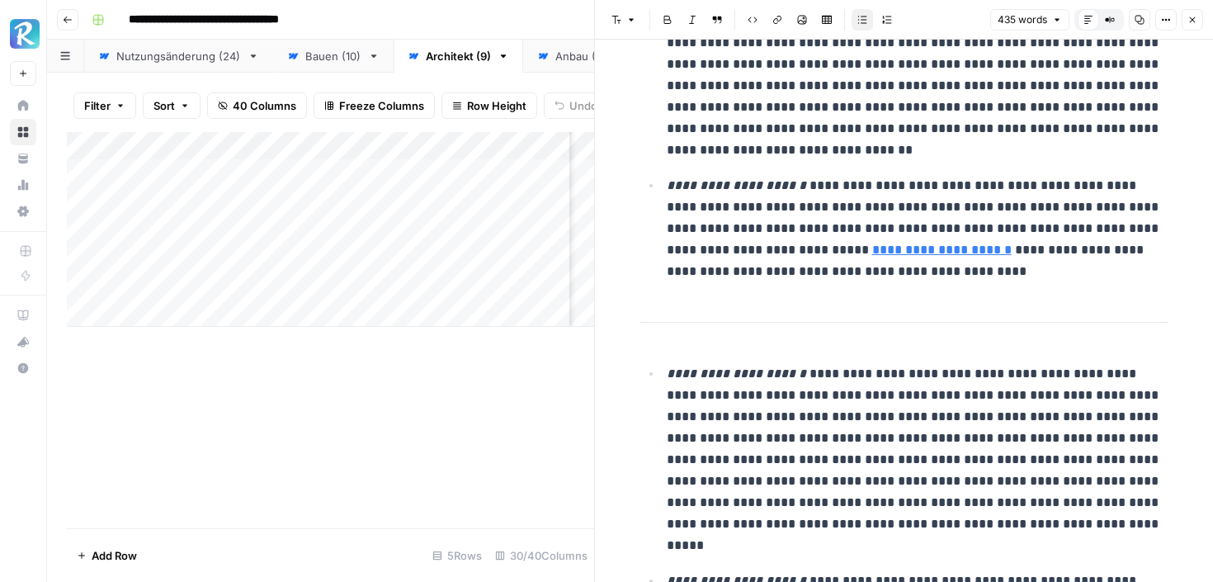
click at [1198, 16] on button "Close" at bounding box center [1191, 19] width 21 height 21
